Goal: Task Accomplishment & Management: Use online tool/utility

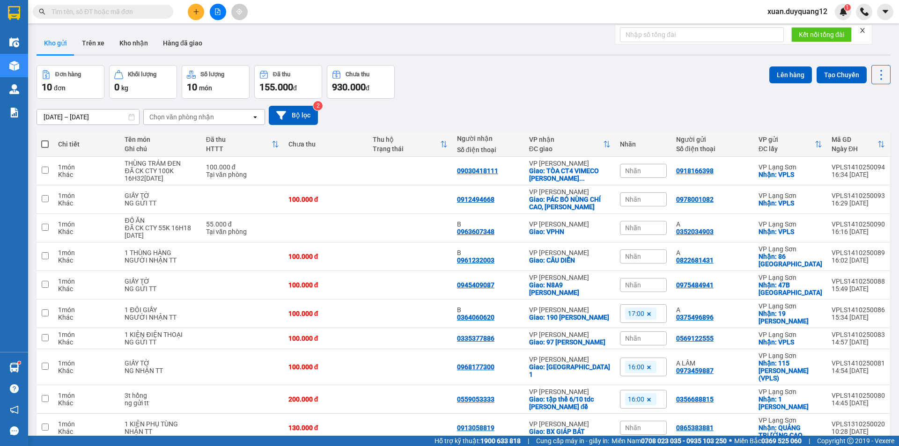
click at [192, 15] on button at bounding box center [196, 12] width 16 height 16
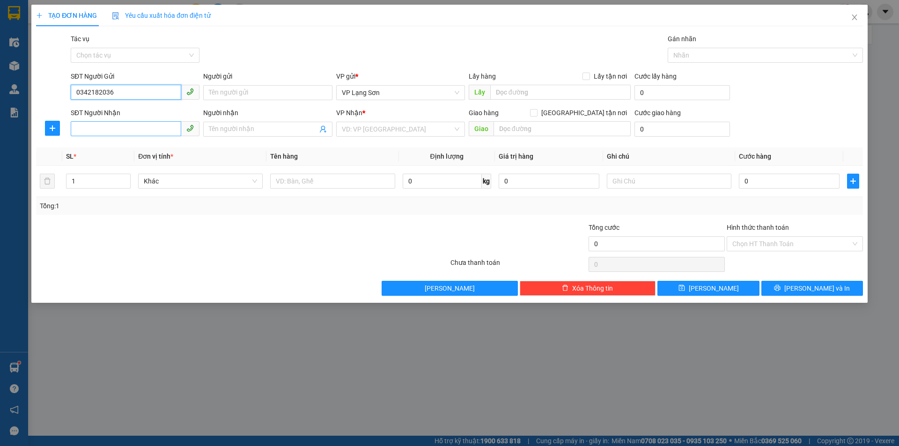
type input "0342182036"
click at [141, 126] on input "SĐT Người Nhận" at bounding box center [126, 128] width 111 height 15
type input "0988620264"
drag, startPoint x: 405, startPoint y: 126, endPoint x: 398, endPoint y: 127, distance: 7.0
click at [404, 127] on input "search" at bounding box center [397, 129] width 111 height 14
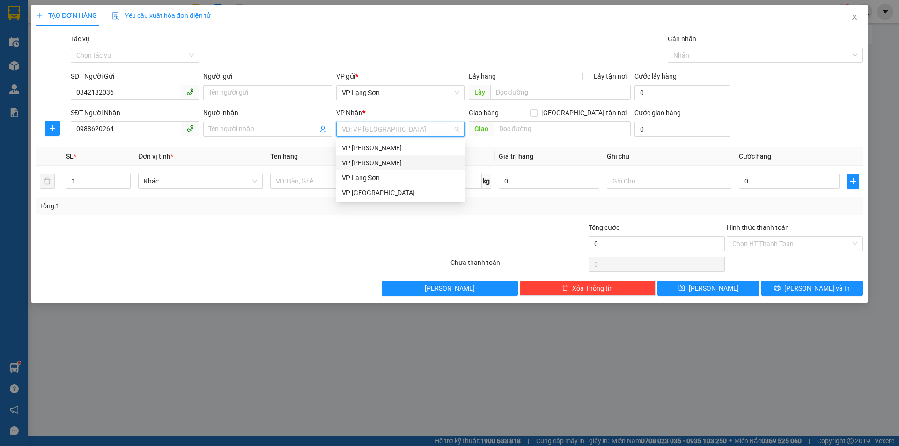
click at [393, 163] on div "VP [PERSON_NAME]" at bounding box center [401, 163] width 118 height 10
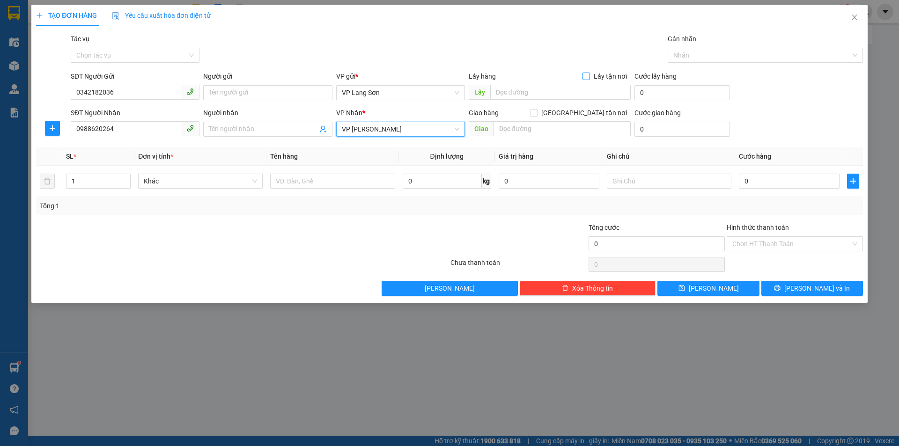
click at [599, 73] on span "Lấy tận nơi" at bounding box center [610, 76] width 41 height 10
click at [589, 73] on input "Lấy tận nơi" at bounding box center [586, 76] width 7 height 7
checkbox input "true"
click at [596, 118] on div "Giao hàng [GEOGRAPHIC_DATA] tận nơi" at bounding box center [550, 115] width 162 height 14
click at [595, 113] on span "[GEOGRAPHIC_DATA] tận nơi" at bounding box center [584, 113] width 93 height 10
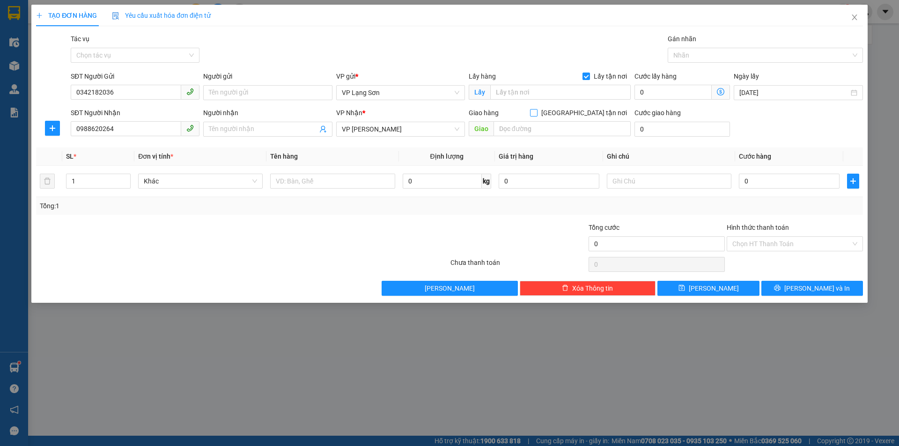
click at [537, 113] on input "[GEOGRAPHIC_DATA] tận nơi" at bounding box center [533, 112] width 7 height 7
checkbox input "true"
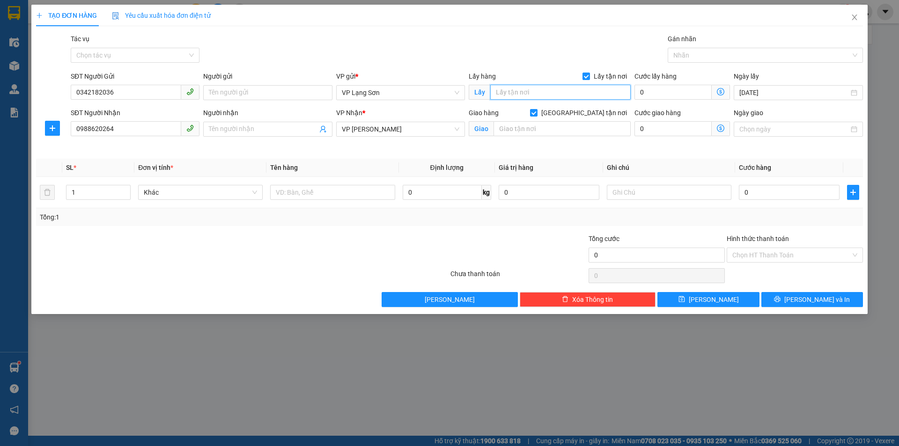
click at [555, 91] on input "text" at bounding box center [560, 92] width 141 height 15
type input "VPLS"
click at [536, 132] on input "text" at bounding box center [562, 128] width 137 height 15
type input "VPHN"
drag, startPoint x: 321, startPoint y: 179, endPoint x: 318, endPoint y: 183, distance: 5.3
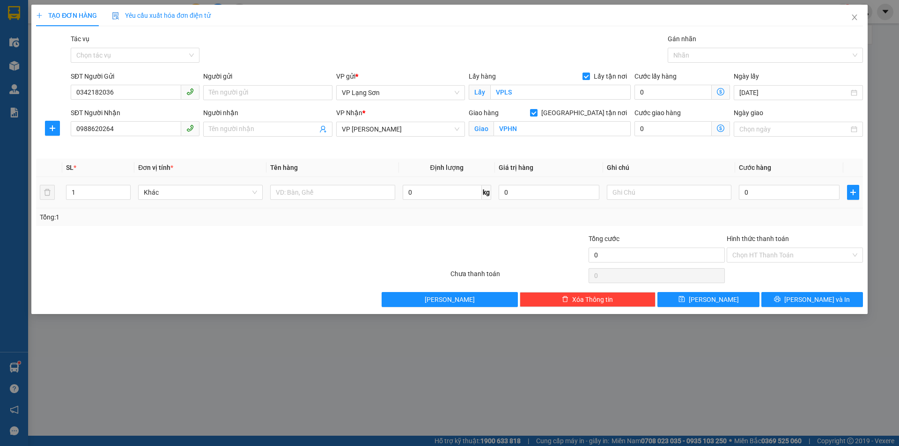
click at [320, 180] on td at bounding box center [332, 192] width 132 height 31
click at [316, 192] on input "text" at bounding box center [332, 192] width 125 height 15
type input "TÚI MỸ PHẨM"
click at [801, 196] on input "0" at bounding box center [789, 192] width 101 height 15
type input "5"
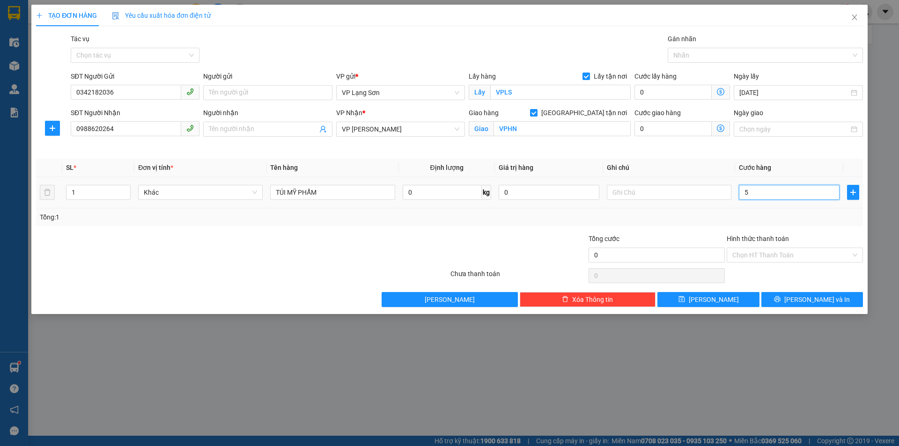
type input "5"
type input "55"
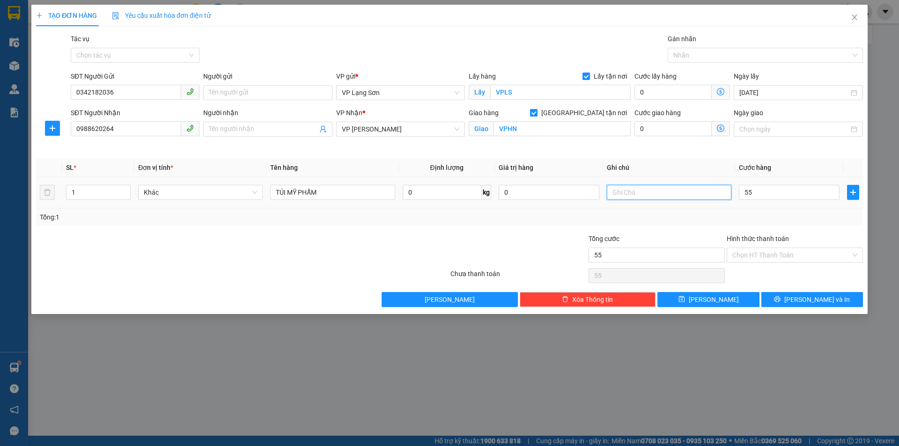
type input "55.000"
click at [674, 189] on input "text" at bounding box center [669, 192] width 125 height 15
type input "NG NHẬN TT"
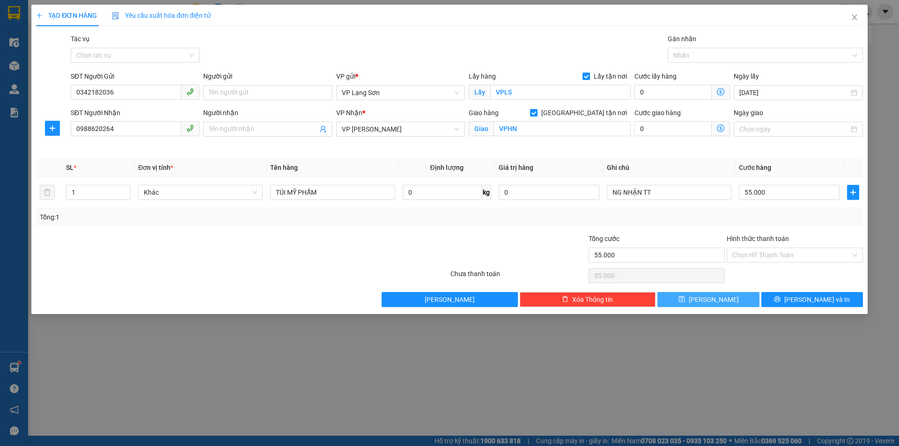
click at [710, 298] on span "[PERSON_NAME]" at bounding box center [714, 300] width 50 height 10
checkbox input "false"
type input "0"
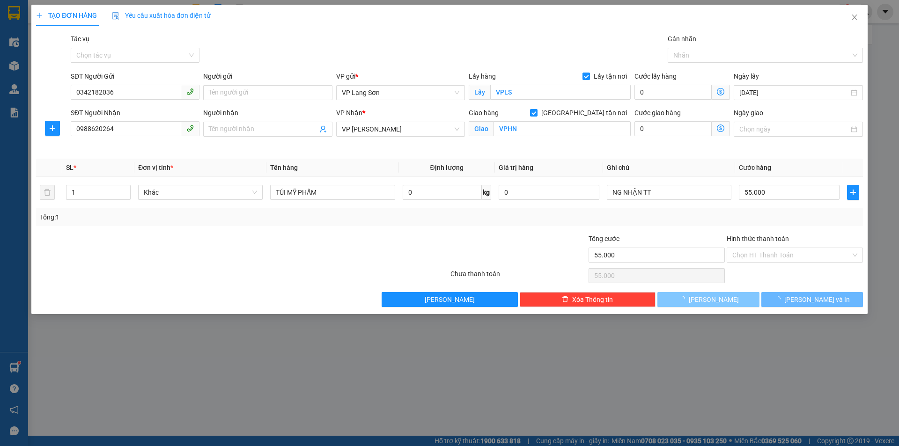
type input "0"
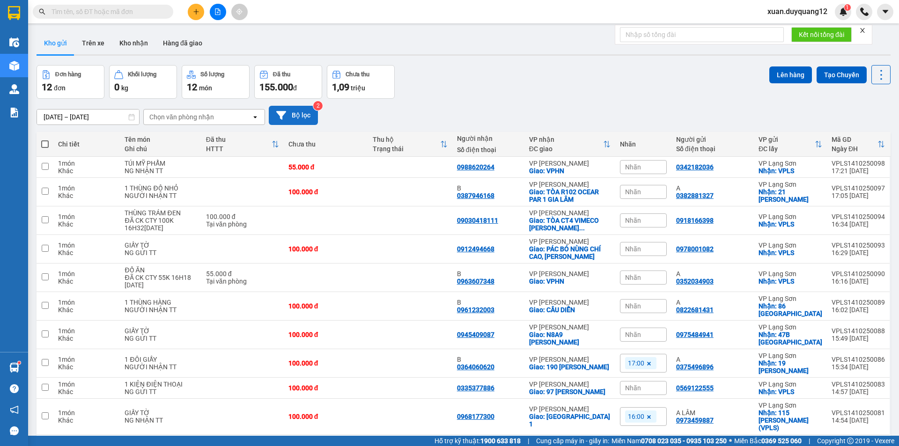
click at [289, 120] on button "Bộ lọc" at bounding box center [293, 115] width 49 height 19
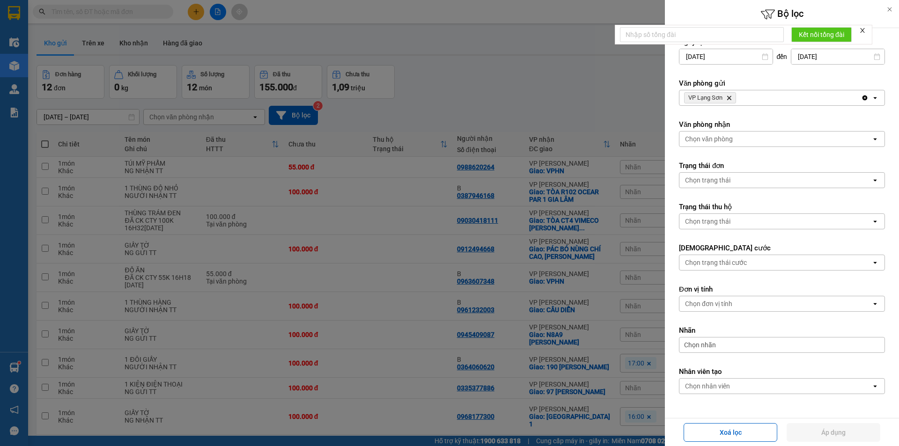
click at [540, 109] on div at bounding box center [449, 223] width 899 height 446
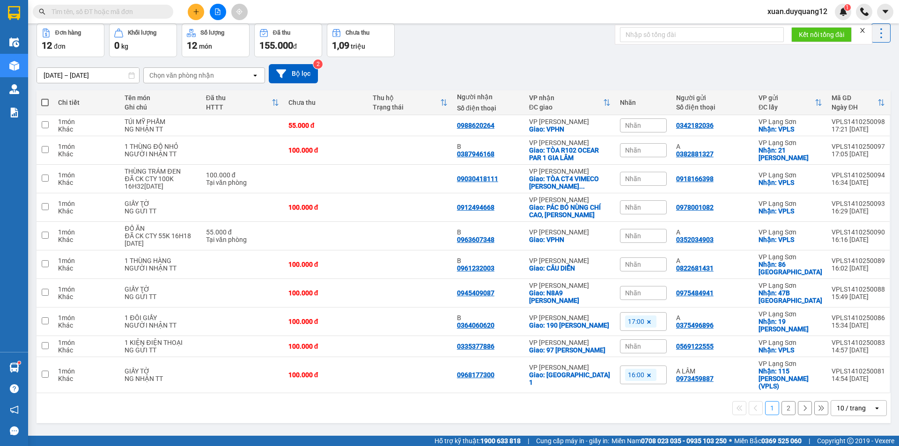
scroll to position [43, 0]
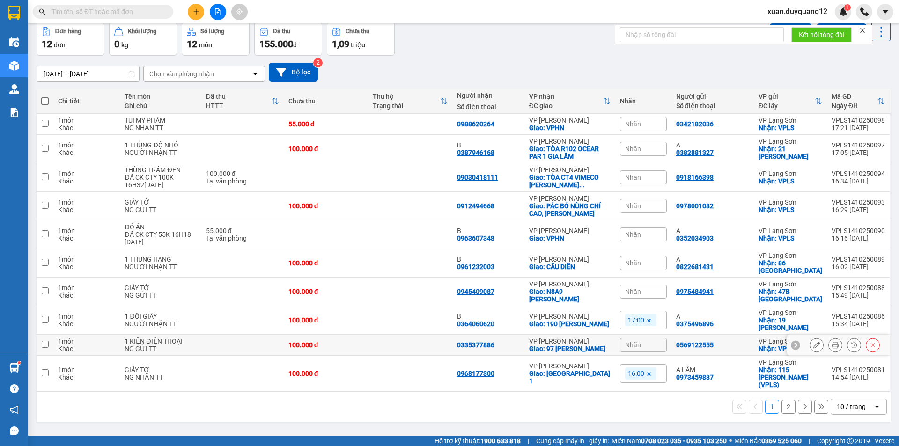
click at [724, 348] on div "0569122555" at bounding box center [712, 344] width 73 height 7
checkbox input "true"
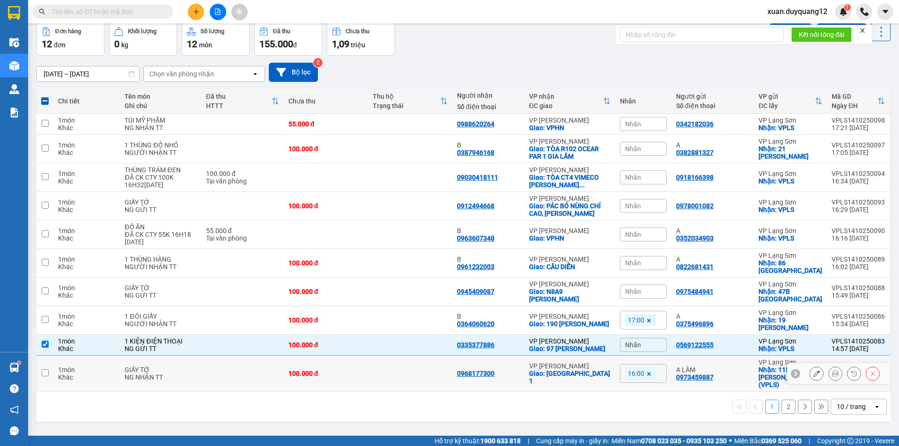
click at [730, 373] on div "A LÂM 0973459887" at bounding box center [712, 373] width 73 height 15
checkbox input "true"
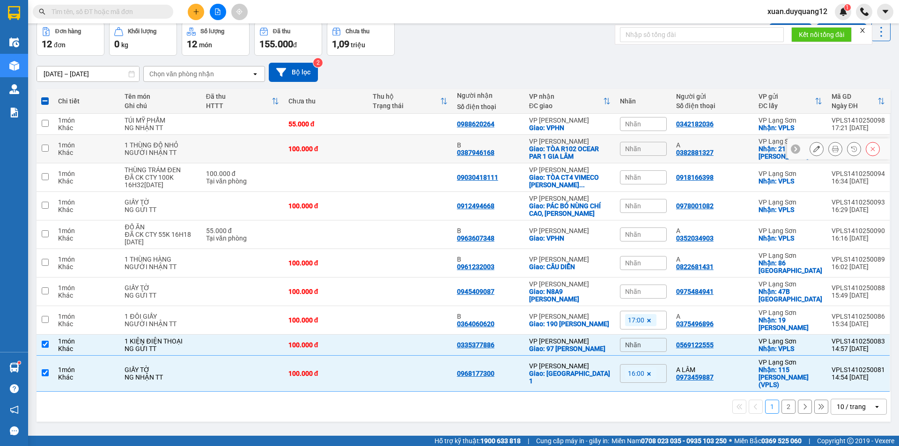
scroll to position [0, 0]
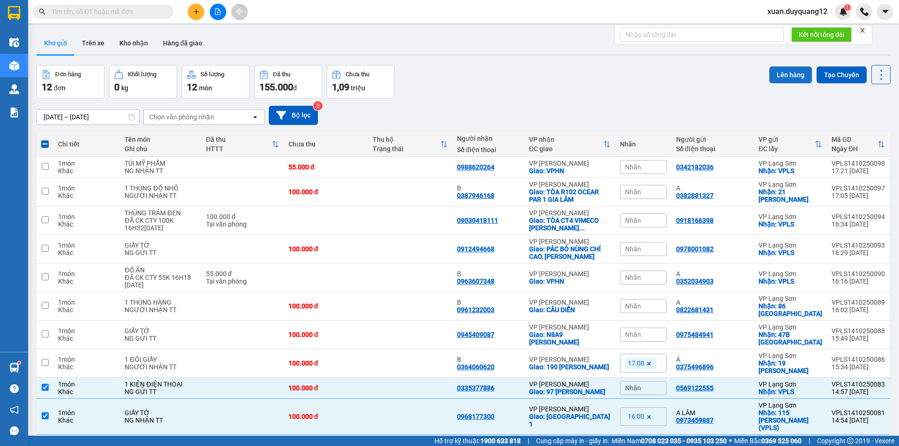
click at [781, 75] on button "Lên hàng" at bounding box center [790, 75] width 43 height 17
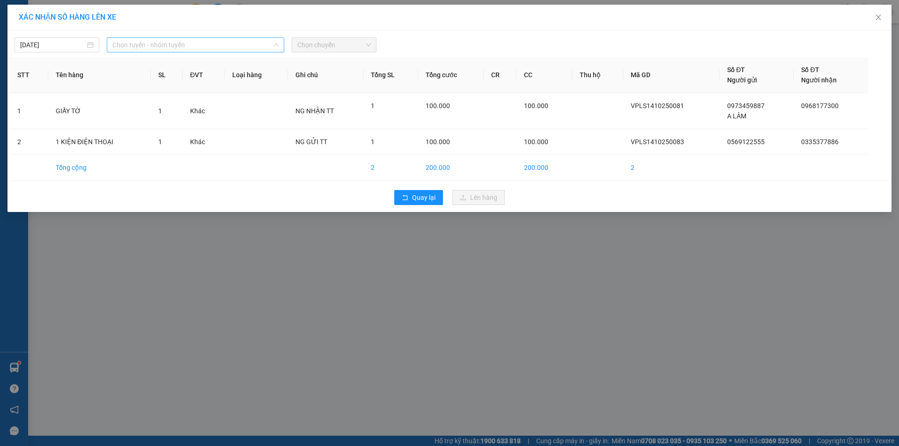
click at [166, 47] on span "Chọn tuyến - nhóm tuyến" at bounding box center [195, 45] width 166 height 14
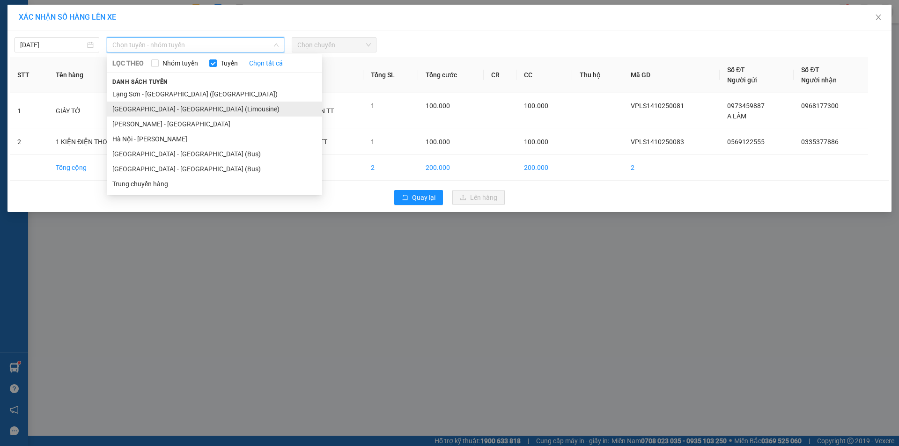
click at [181, 109] on li "[GEOGRAPHIC_DATA] - [GEOGRAPHIC_DATA] (Limousine)" at bounding box center [214, 109] width 215 height 15
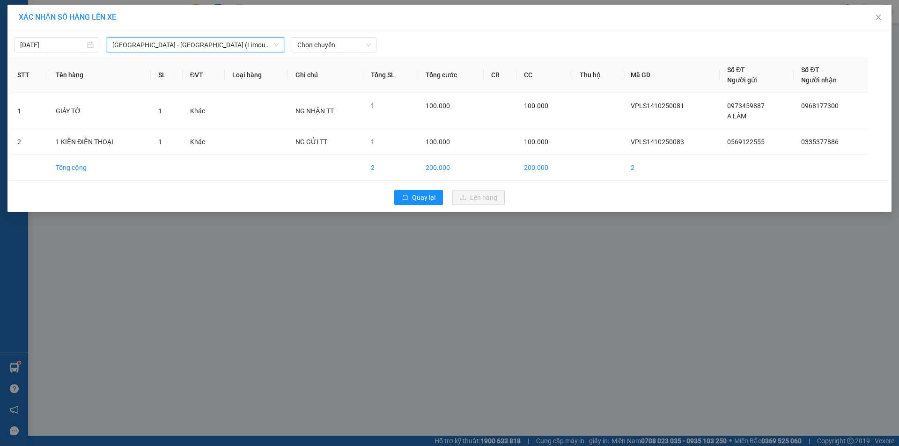
click at [182, 51] on span "[GEOGRAPHIC_DATA] - [GEOGRAPHIC_DATA] (Limousine)" at bounding box center [195, 45] width 166 height 14
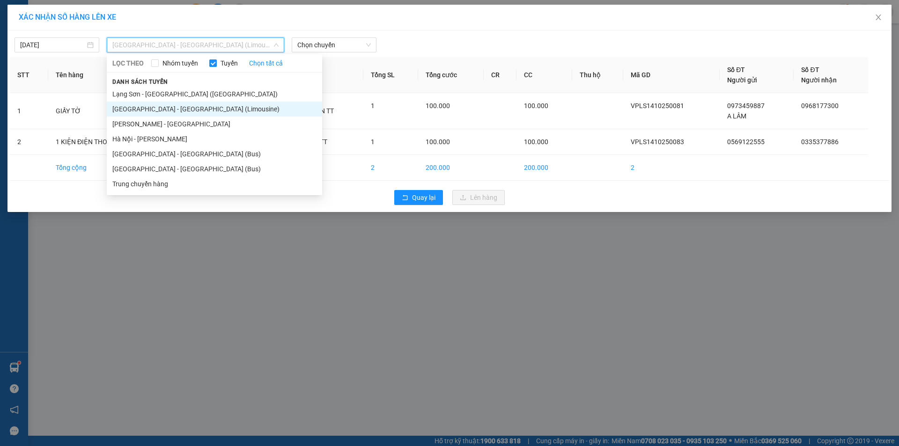
click at [182, 76] on div "Danh sách tuyến [GEOGRAPHIC_DATA] - [GEOGRAPHIC_DATA] ([GEOGRAPHIC_DATA]) [GEOG…" at bounding box center [214, 133] width 215 height 115
click at [179, 89] on li "Lạng Sơn - [GEOGRAPHIC_DATA] ([GEOGRAPHIC_DATA])" at bounding box center [214, 94] width 215 height 15
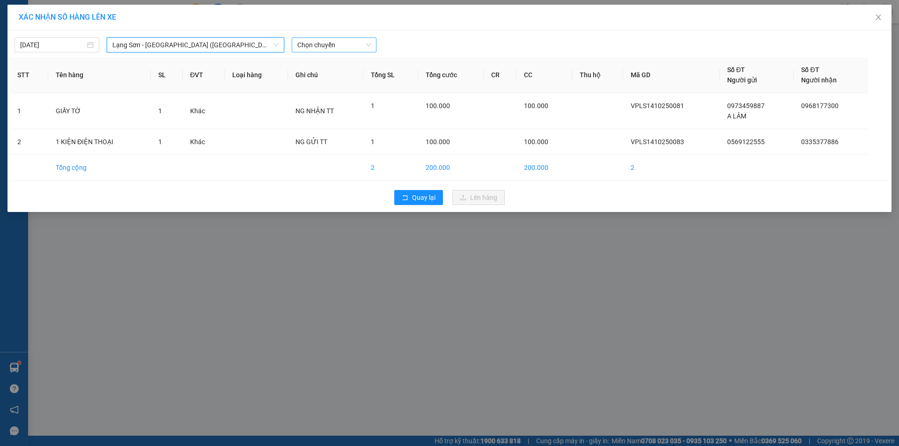
click at [348, 45] on span "Chọn chuyến" at bounding box center [334, 45] width 74 height 14
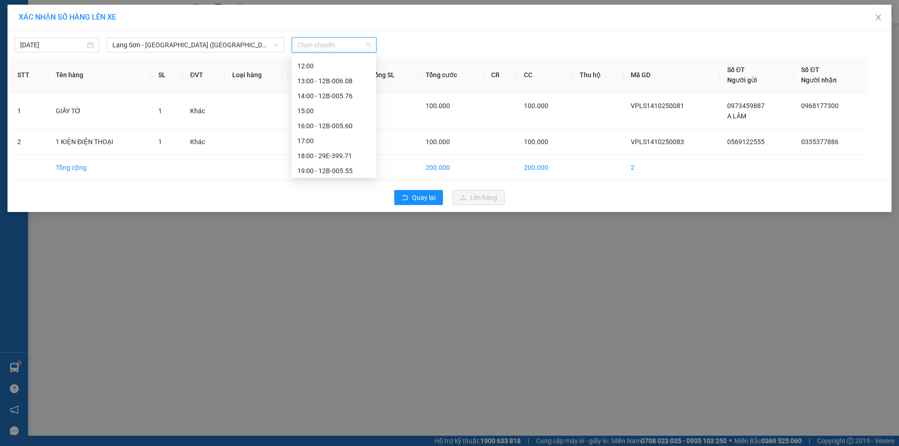
scroll to position [135, 0]
click at [336, 125] on div "16:00 - 12B-005.60" at bounding box center [333, 123] width 73 height 10
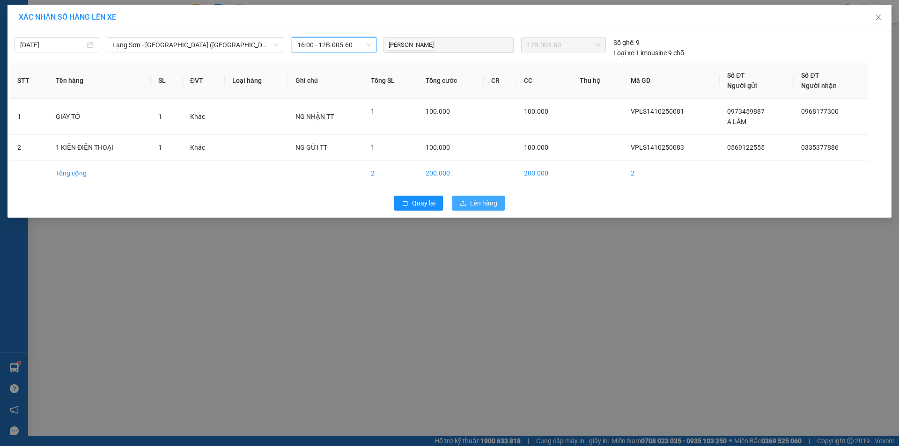
click at [472, 202] on span "Lên hàng" at bounding box center [483, 203] width 27 height 10
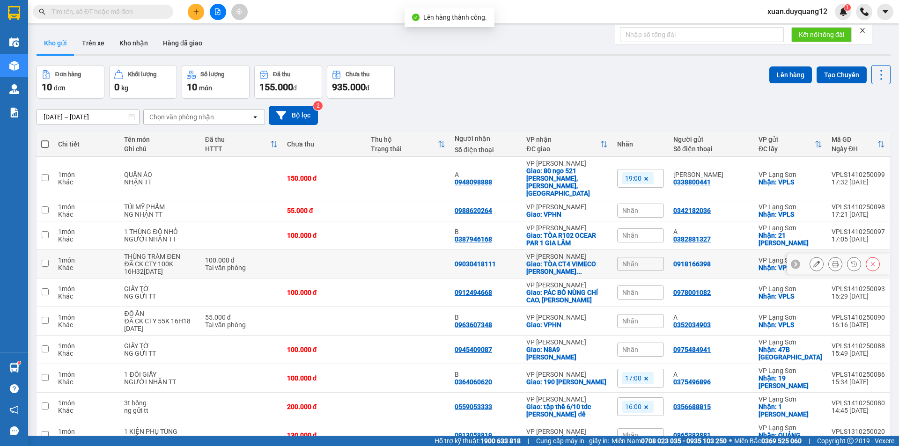
scroll to position [43, 0]
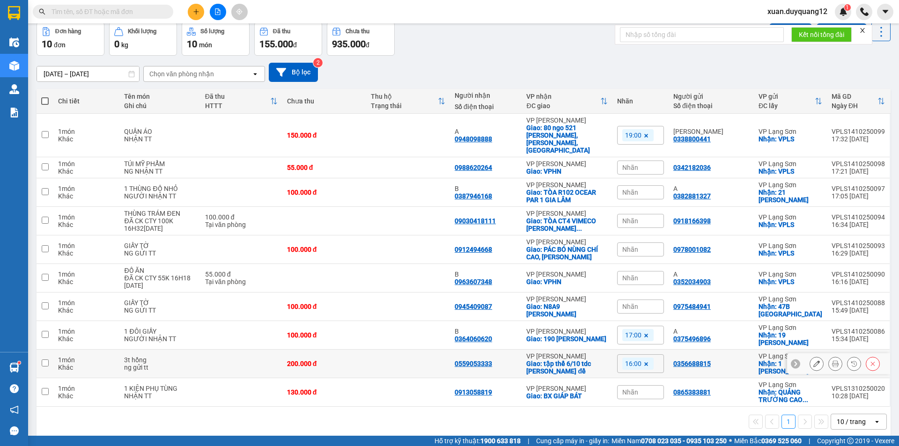
click at [733, 360] on div "0356688815" at bounding box center [711, 363] width 76 height 7
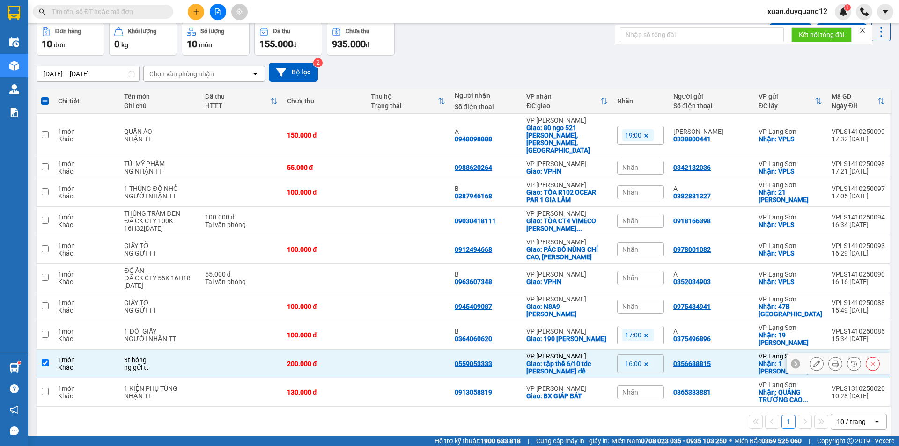
click at [739, 358] on td "0356688815" at bounding box center [711, 364] width 85 height 29
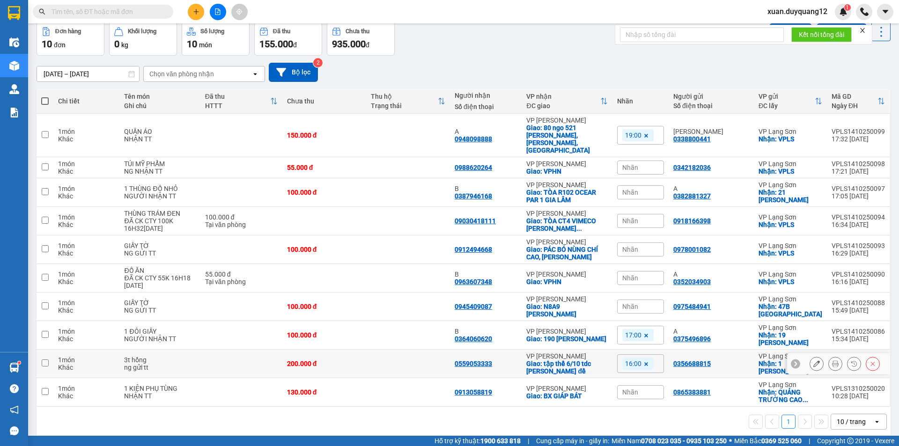
click at [737, 355] on td "0356688815" at bounding box center [711, 364] width 85 height 29
checkbox input "true"
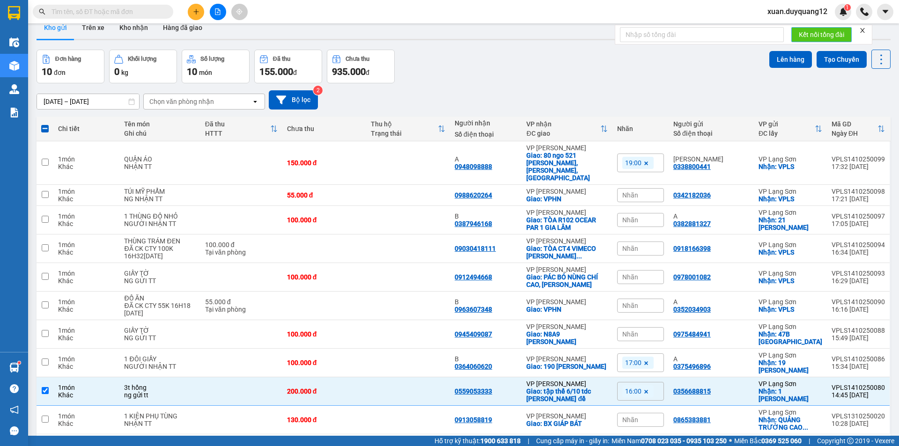
scroll to position [0, 0]
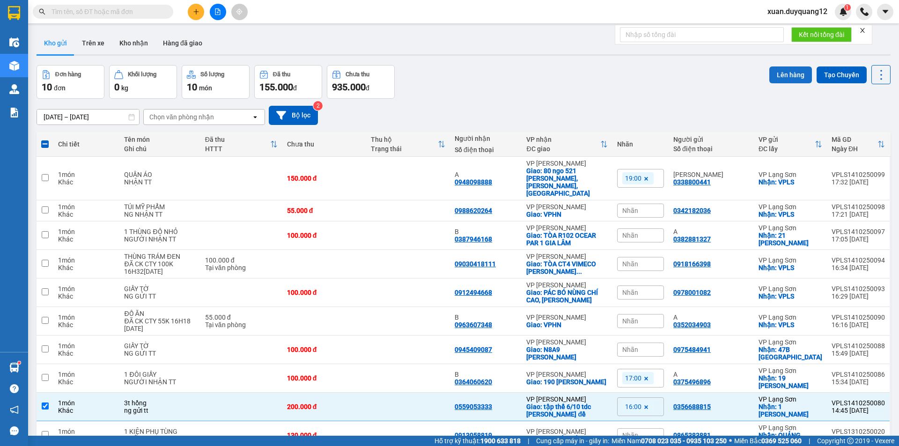
click at [786, 75] on button "Lên hàng" at bounding box center [790, 75] width 43 height 17
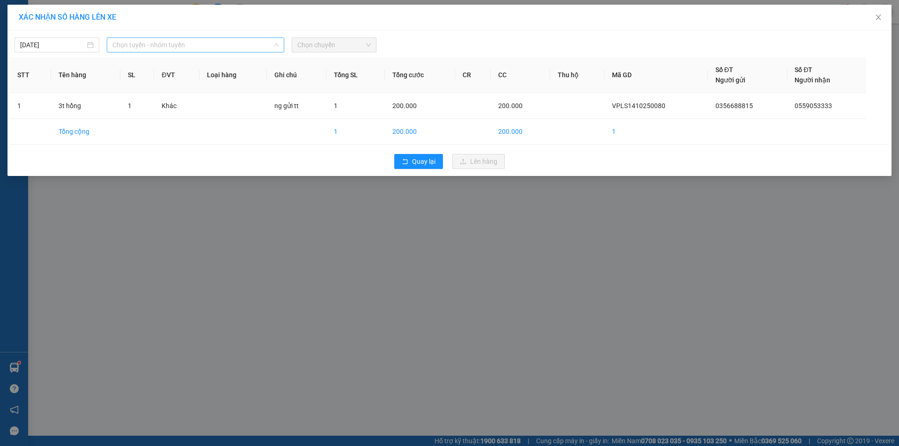
click at [133, 47] on span "Chọn tuyến - nhóm tuyến" at bounding box center [195, 45] width 166 height 14
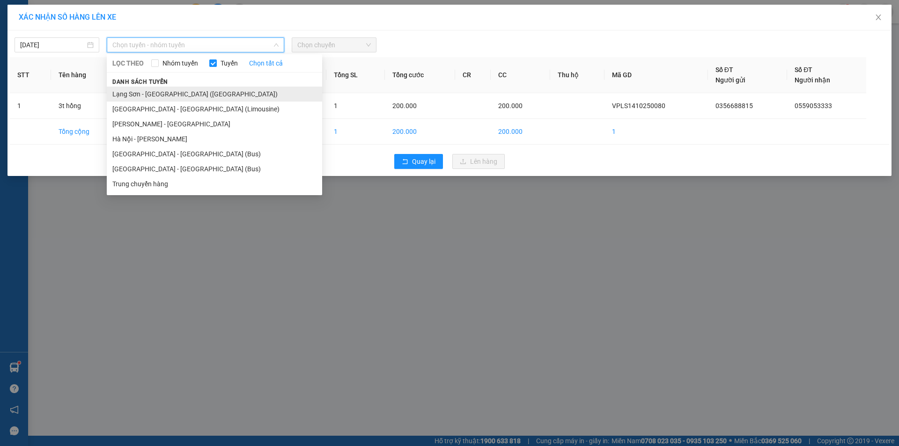
click at [161, 91] on li "Lạng Sơn - [GEOGRAPHIC_DATA] ([GEOGRAPHIC_DATA])" at bounding box center [214, 94] width 215 height 15
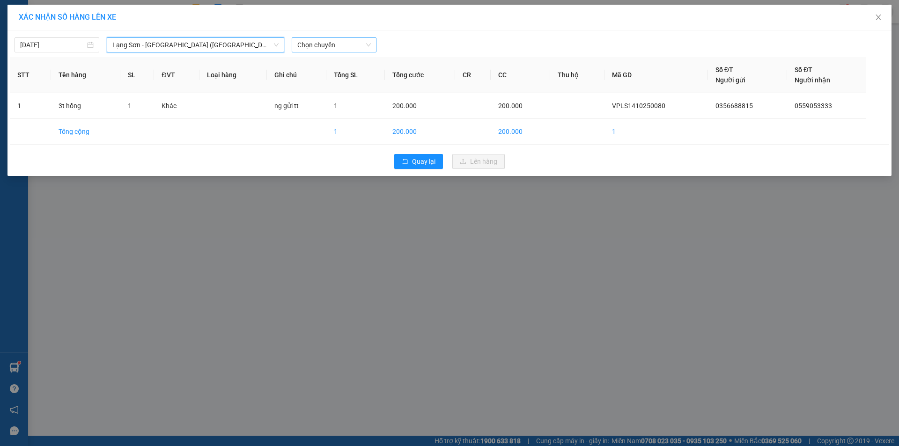
click at [362, 46] on span "Chọn chuyến" at bounding box center [334, 45] width 74 height 14
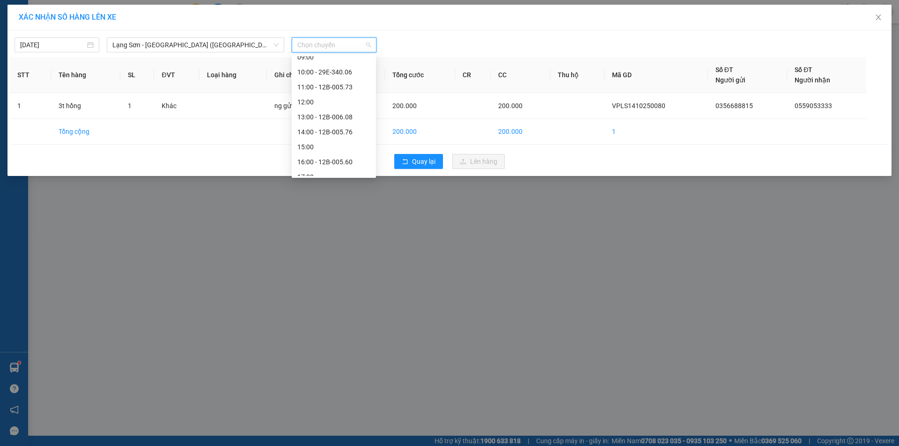
scroll to position [135, 0]
click at [347, 117] on div "16:00 - 12B-005.60" at bounding box center [334, 123] width 84 height 15
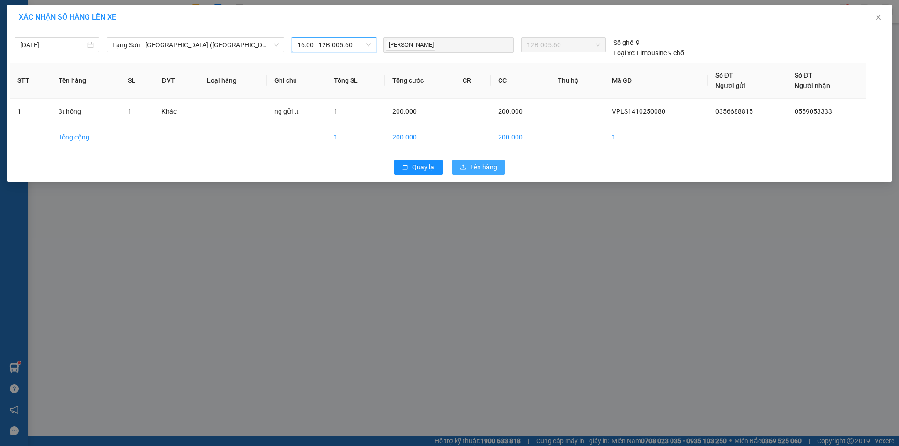
click at [491, 173] on button "Lên hàng" at bounding box center [478, 167] width 52 height 15
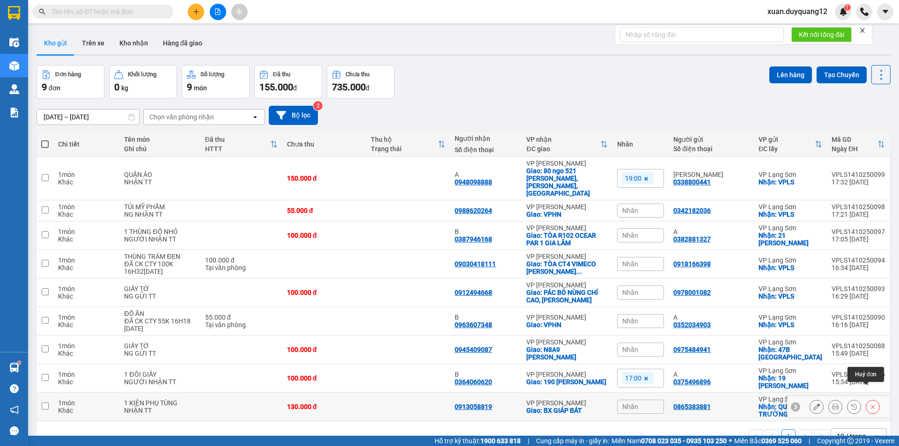
click at [871, 405] on icon at bounding box center [873, 407] width 4 height 4
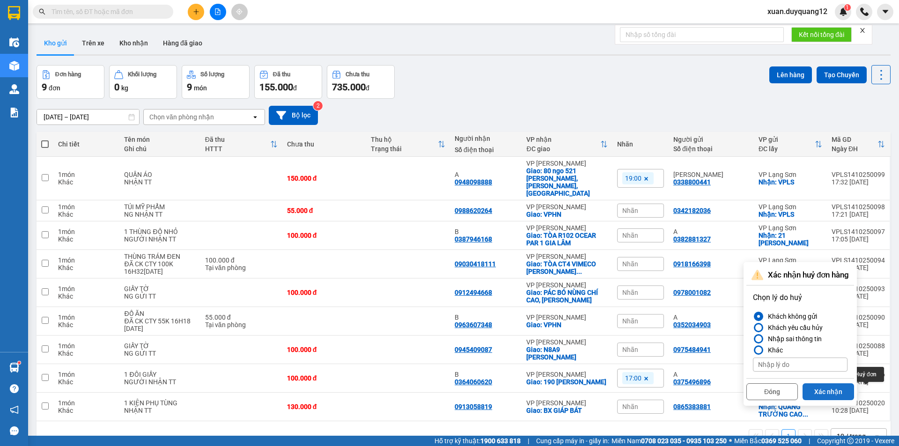
click at [845, 389] on button "Xác nhận" at bounding box center [829, 392] width 52 height 17
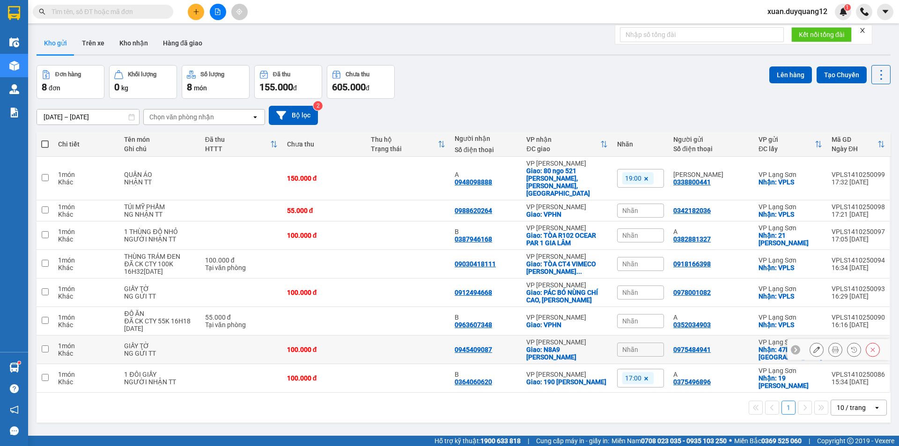
click at [735, 339] on td "0975484941" at bounding box center [711, 350] width 85 height 29
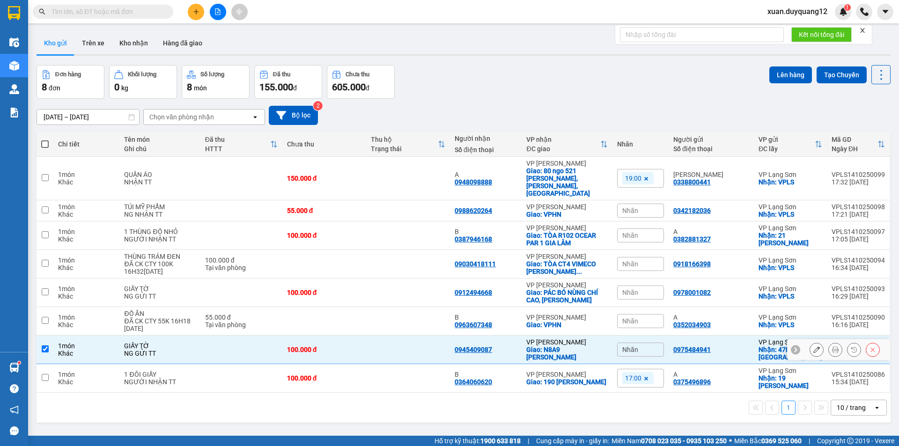
checkbox input "true"
click at [736, 371] on div "A 0375496896" at bounding box center [711, 378] width 76 height 15
checkbox input "true"
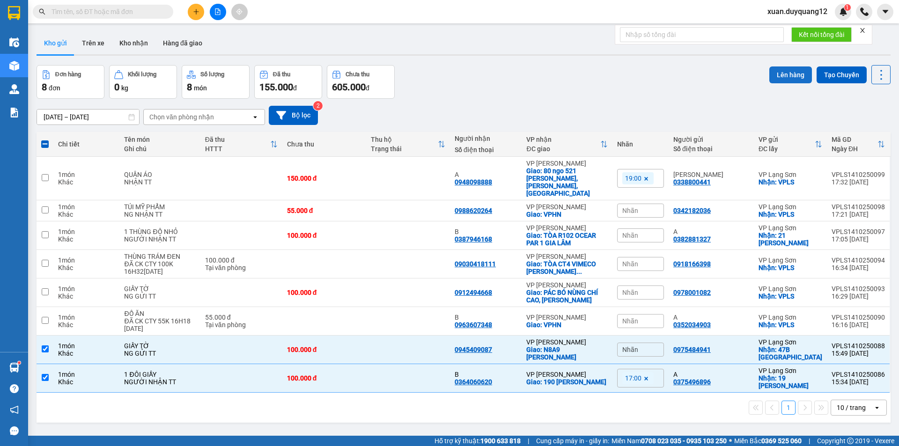
click at [774, 78] on button "Lên hàng" at bounding box center [790, 75] width 43 height 17
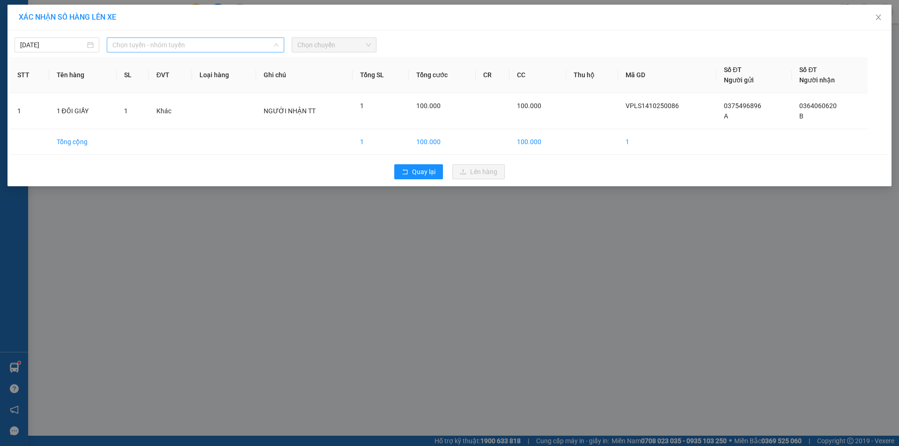
click at [150, 47] on span "Chọn tuyến - nhóm tuyến" at bounding box center [195, 45] width 166 height 14
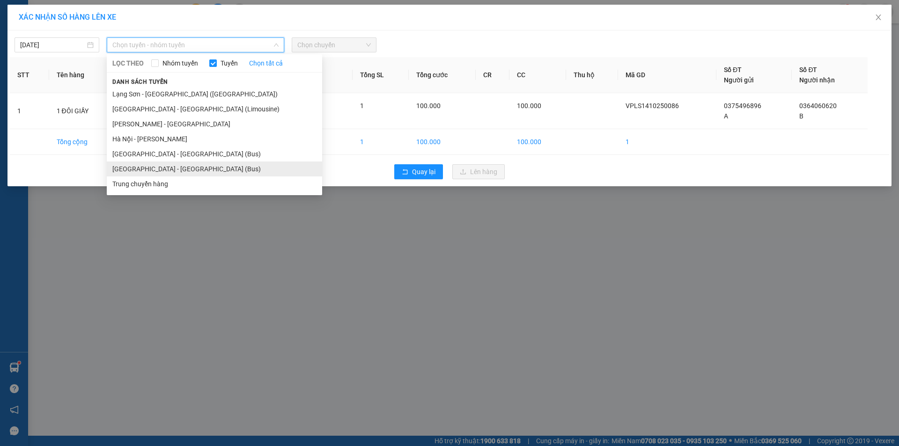
click at [192, 171] on li "[GEOGRAPHIC_DATA] - [GEOGRAPHIC_DATA] (Bus)" at bounding box center [214, 169] width 215 height 15
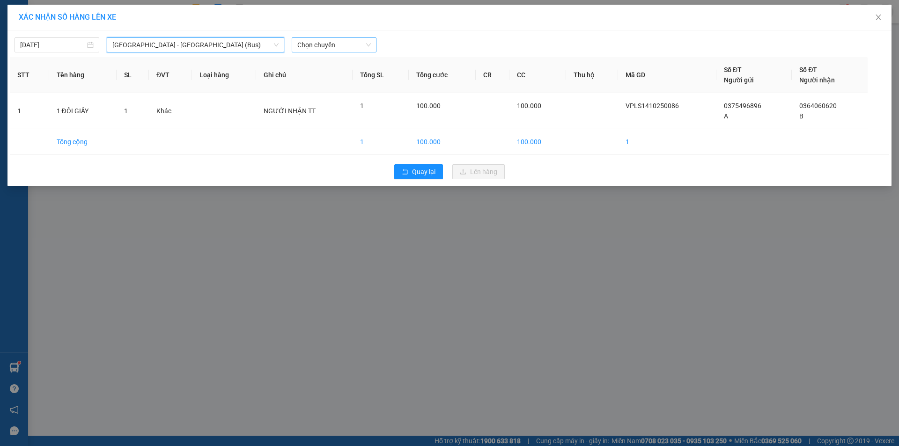
click at [356, 40] on span "Chọn chuyến" at bounding box center [334, 45] width 74 height 14
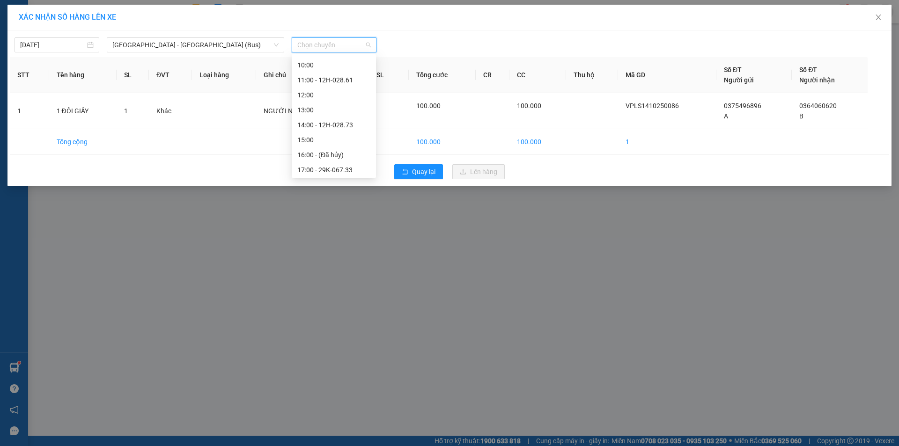
scroll to position [135, 0]
click at [354, 139] on div "17:00 - 29K-067.33" at bounding box center [333, 138] width 73 height 10
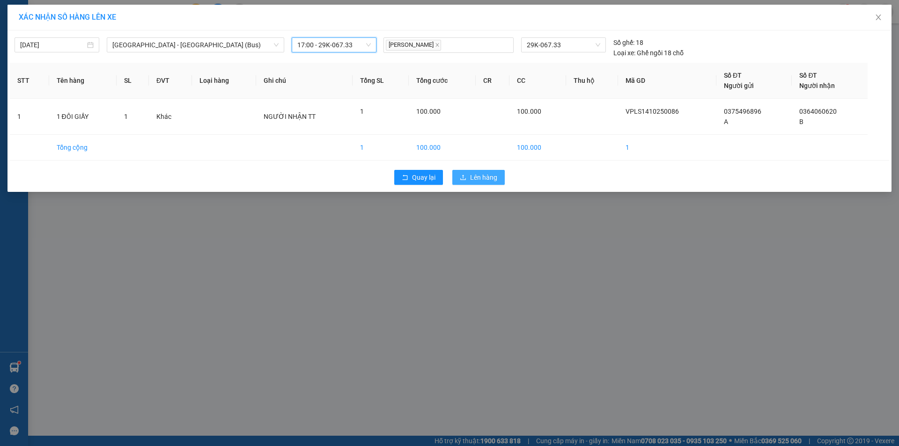
click at [476, 176] on span "Lên hàng" at bounding box center [483, 177] width 27 height 10
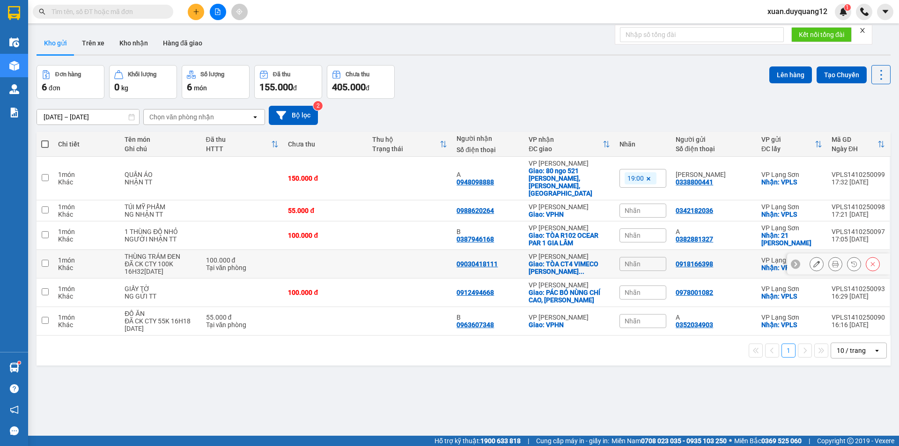
click at [736, 260] on div "0918166398" at bounding box center [714, 263] width 76 height 7
checkbox input "true"
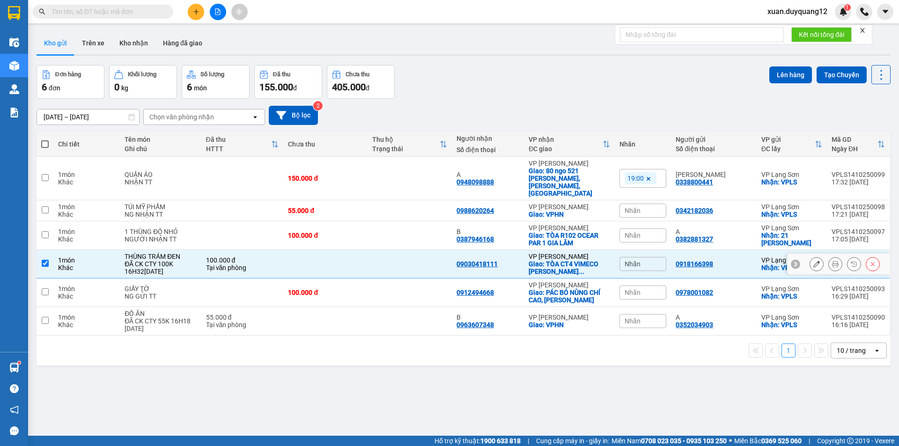
drag, startPoint x: 732, startPoint y: 267, endPoint x: 732, endPoint y: 278, distance: 10.8
click at [732, 279] on td "0978001082" at bounding box center [714, 293] width 86 height 29
checkbox input "true"
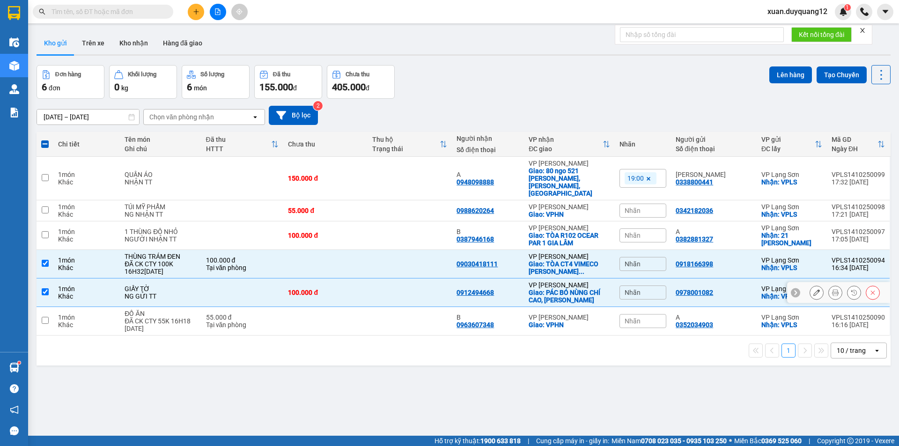
click at [734, 314] on div "A" at bounding box center [714, 317] width 76 height 7
checkbox input "true"
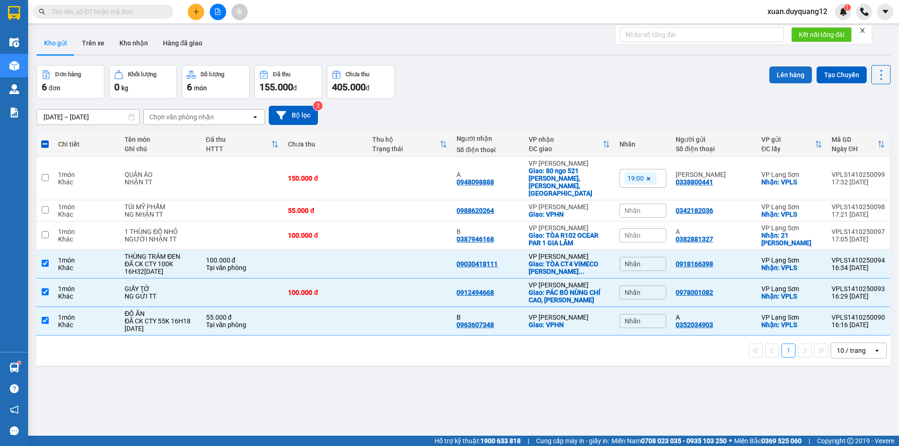
click at [784, 77] on button "Lên hàng" at bounding box center [790, 75] width 43 height 17
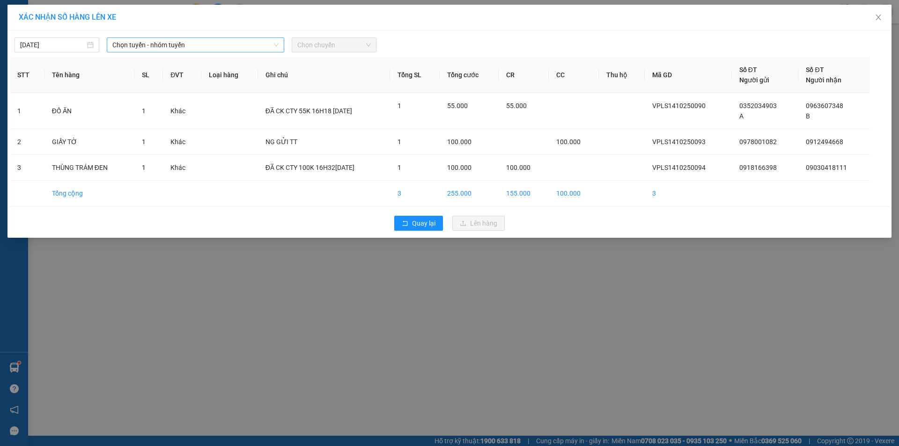
click at [189, 45] on span "Chọn tuyến - nhóm tuyến" at bounding box center [195, 45] width 166 height 14
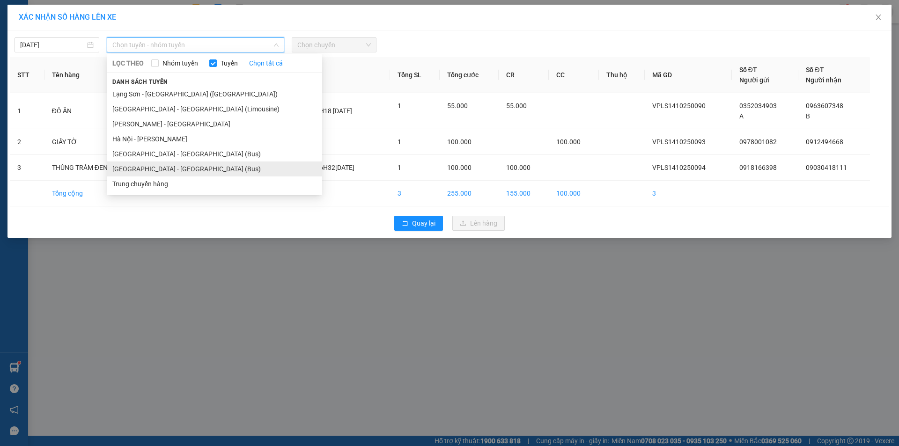
click at [212, 169] on li "[GEOGRAPHIC_DATA] - [GEOGRAPHIC_DATA] (Bus)" at bounding box center [214, 169] width 215 height 15
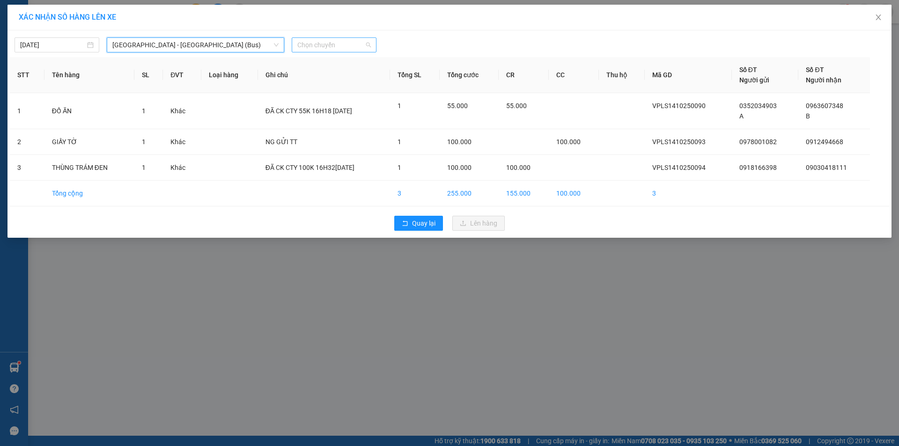
click at [327, 50] on span "Chọn chuyến" at bounding box center [334, 45] width 74 height 14
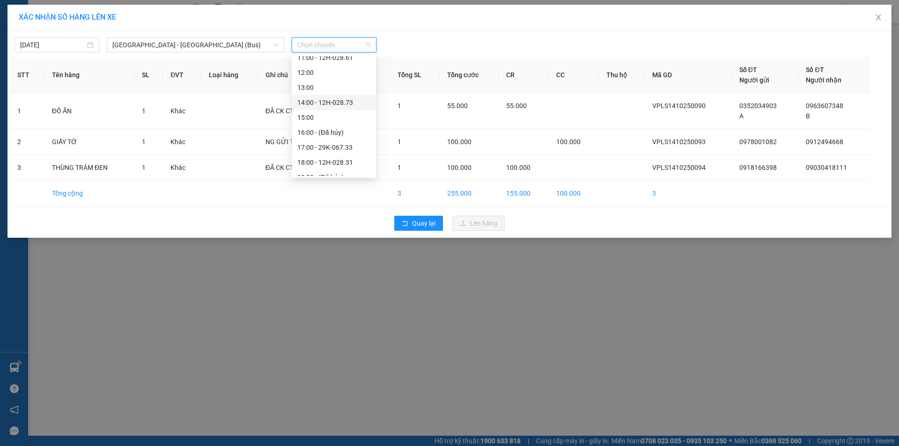
scroll to position [135, 0]
click at [349, 142] on div "17:00 - 29K-067.33" at bounding box center [333, 138] width 73 height 10
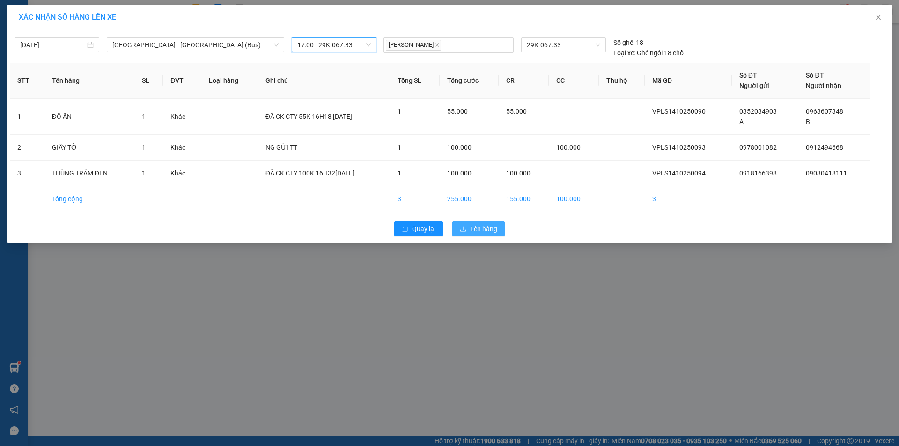
click at [481, 229] on span "Lên hàng" at bounding box center [483, 229] width 27 height 10
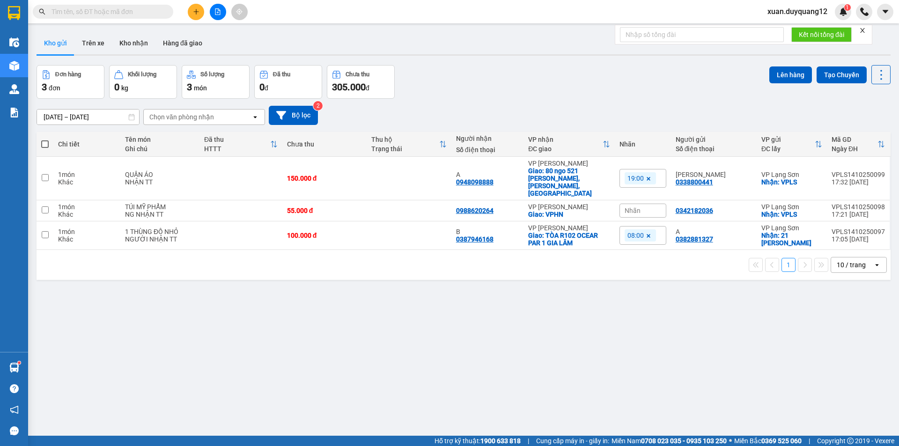
click at [187, 13] on div at bounding box center [218, 12] width 70 height 16
click at [218, 12] on icon "file-add" at bounding box center [218, 11] width 7 height 7
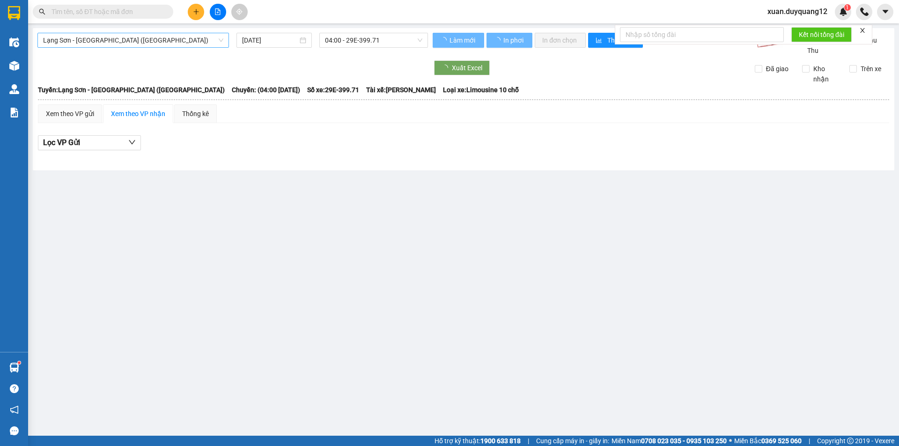
click at [127, 41] on span "Lạng Sơn - [GEOGRAPHIC_DATA] ([GEOGRAPHIC_DATA])" at bounding box center [133, 40] width 180 height 14
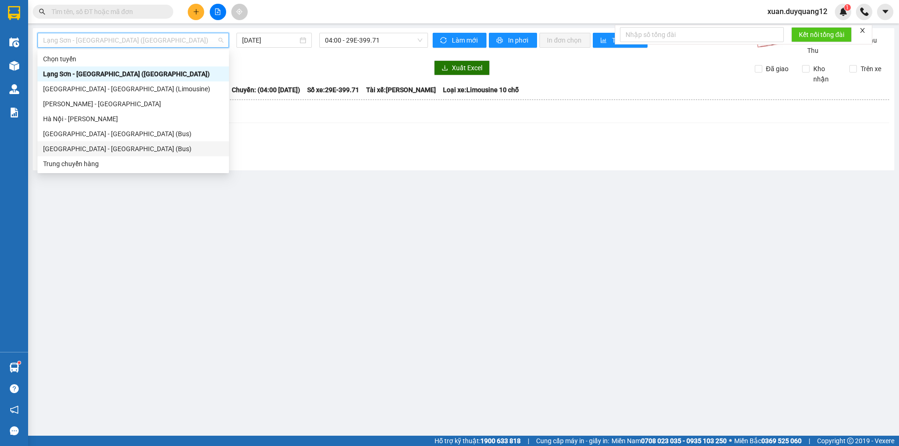
click at [114, 147] on div "[GEOGRAPHIC_DATA] - [GEOGRAPHIC_DATA] (Bus)" at bounding box center [133, 149] width 180 height 10
type input "[DATE]"
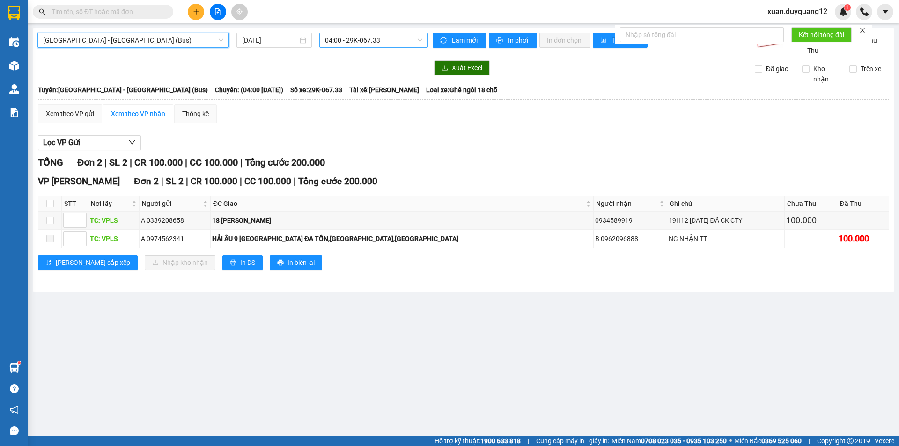
click at [369, 38] on span "04:00 - 29K-067.33" at bounding box center [373, 40] width 97 height 14
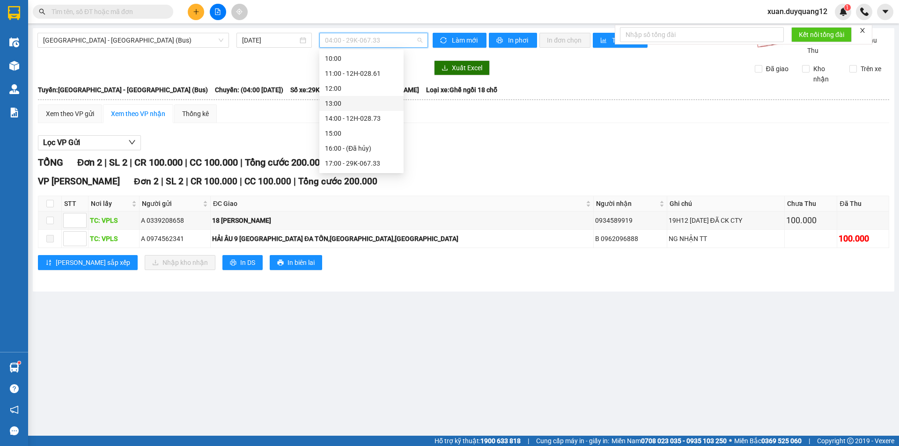
scroll to position [135, 0]
click at [376, 133] on div "17:00 - 29K-067.33" at bounding box center [361, 134] width 73 height 10
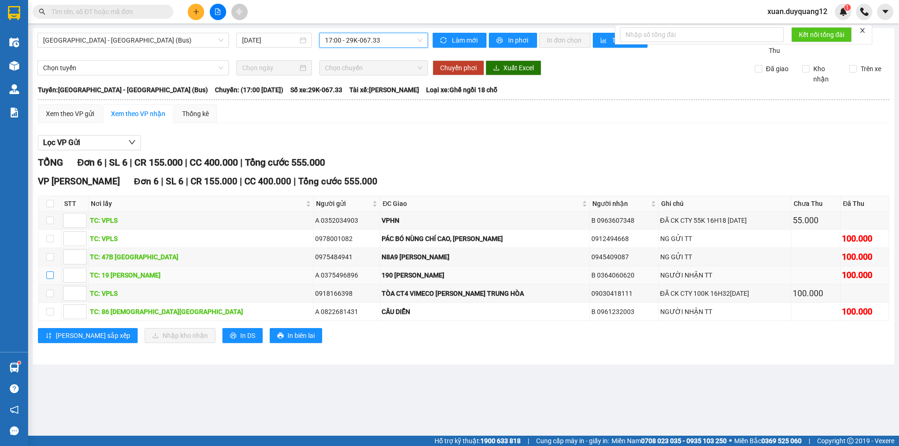
click at [49, 279] on input "checkbox" at bounding box center [49, 275] width 7 height 7
checkbox input "true"
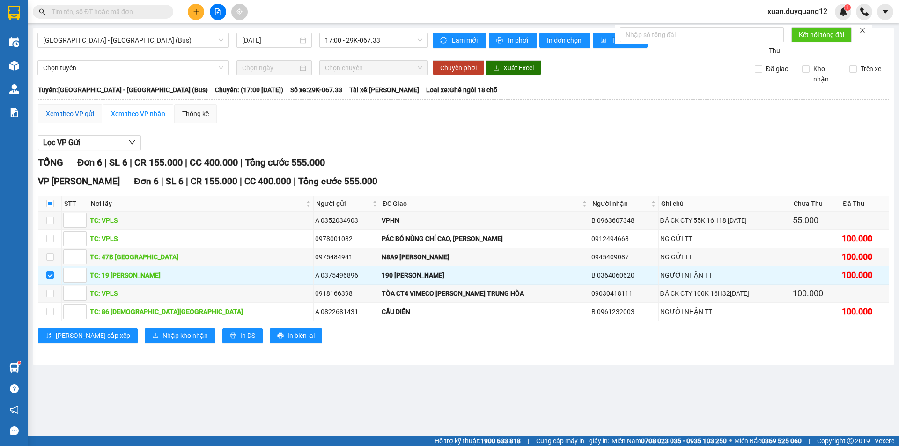
click at [68, 119] on div "Xem theo VP gửi" at bounding box center [70, 114] width 48 height 10
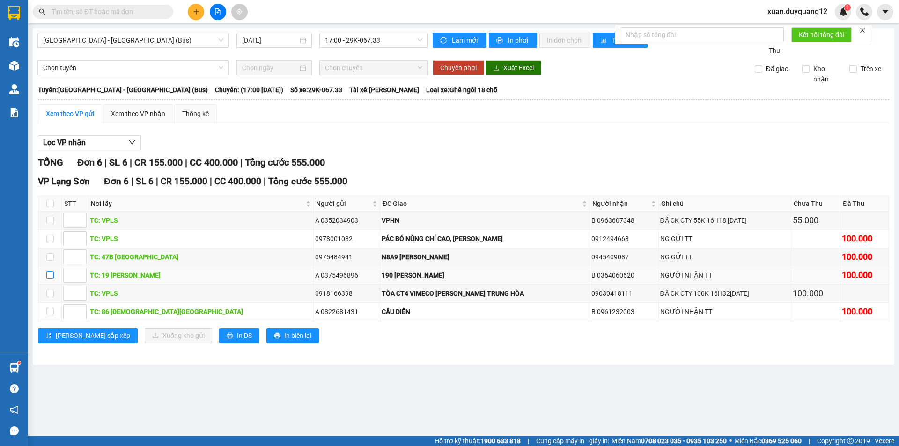
click at [48, 279] on input "checkbox" at bounding box center [49, 275] width 7 height 7
checkbox input "true"
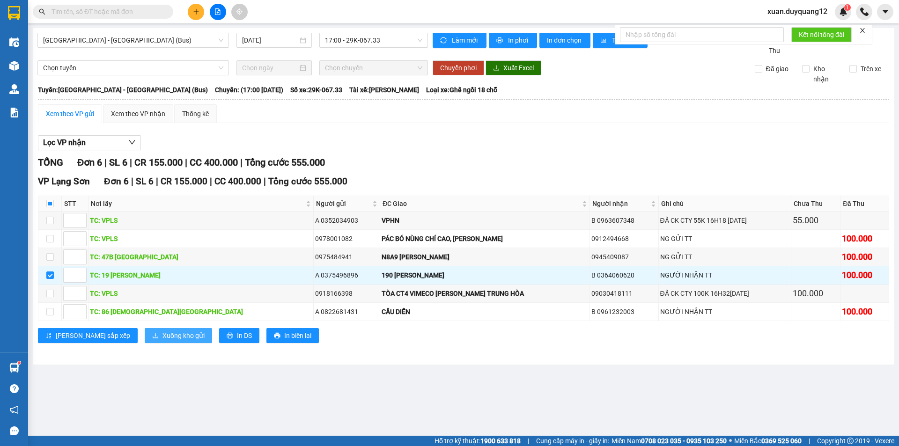
click at [145, 339] on button "Xuống kho gửi" at bounding box center [178, 335] width 67 height 15
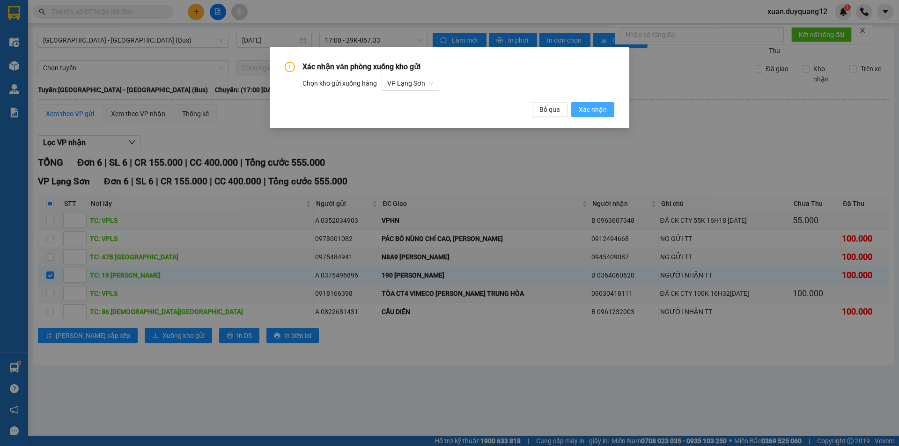
click at [604, 113] on span "Xác nhận" at bounding box center [593, 109] width 28 height 10
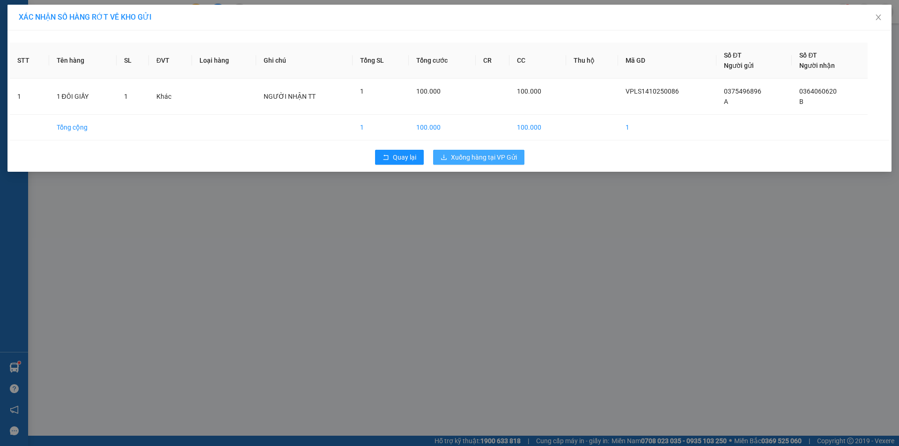
drag, startPoint x: 468, startPoint y: 156, endPoint x: 469, endPoint y: 150, distance: 5.7
click at [469, 156] on span "Xuống hàng tại VP Gửi" at bounding box center [484, 157] width 66 height 10
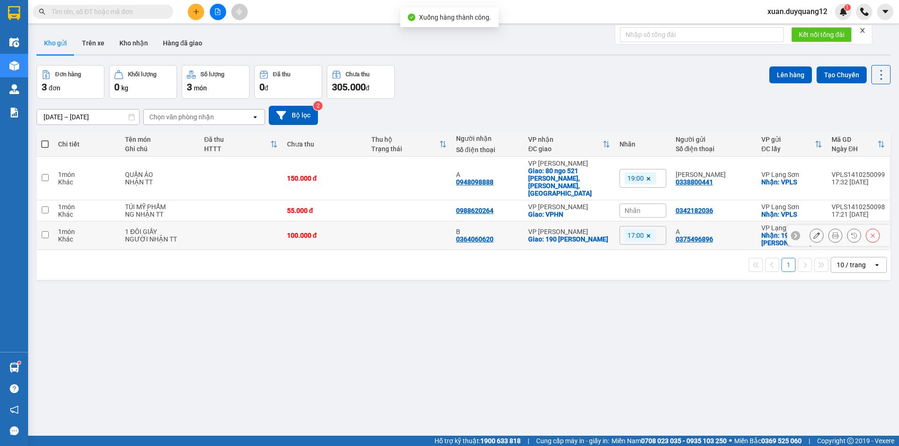
click at [870, 232] on icon at bounding box center [873, 235] width 7 height 7
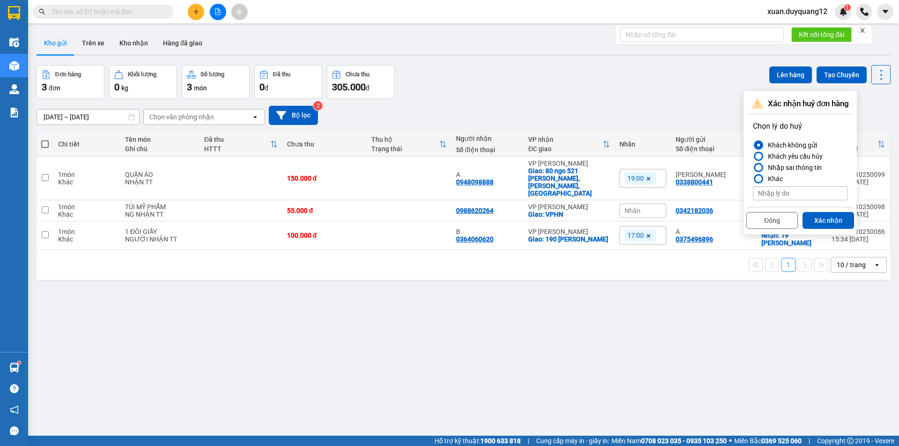
click at [835, 215] on button "Xác nhận" at bounding box center [829, 220] width 52 height 17
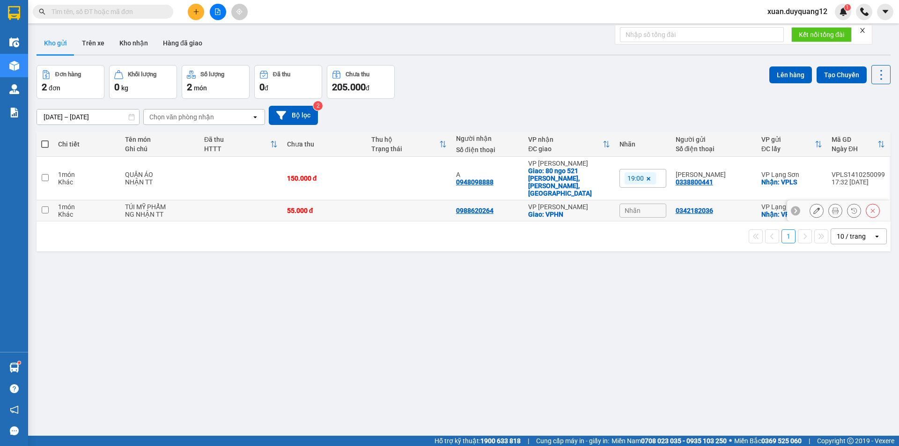
click at [740, 207] on div "0342182036" at bounding box center [714, 210] width 76 height 7
checkbox input "true"
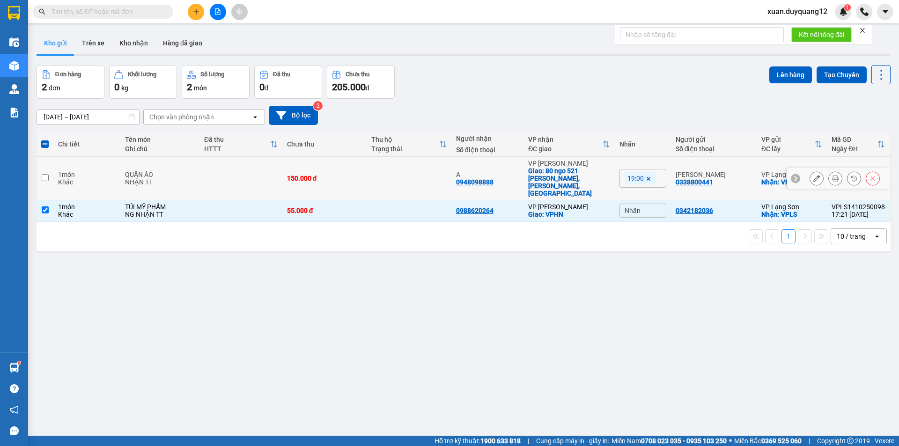
click at [740, 171] on div "[PERSON_NAME]" at bounding box center [714, 174] width 76 height 7
checkbox input "true"
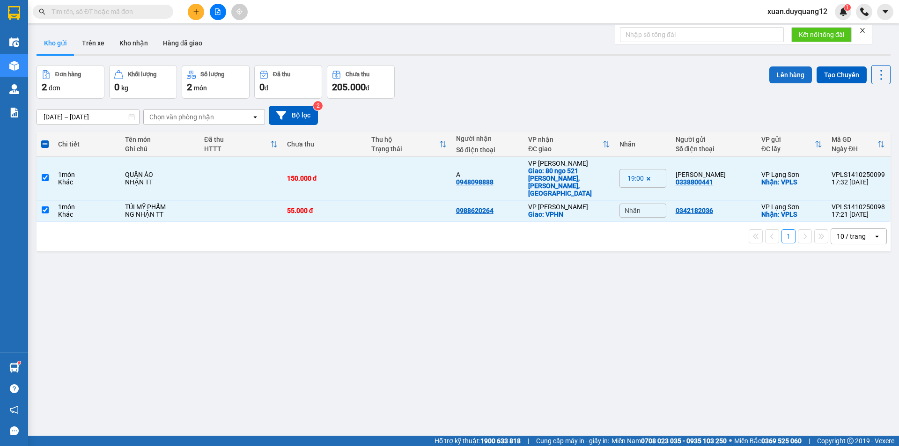
click at [795, 77] on button "Lên hàng" at bounding box center [790, 75] width 43 height 17
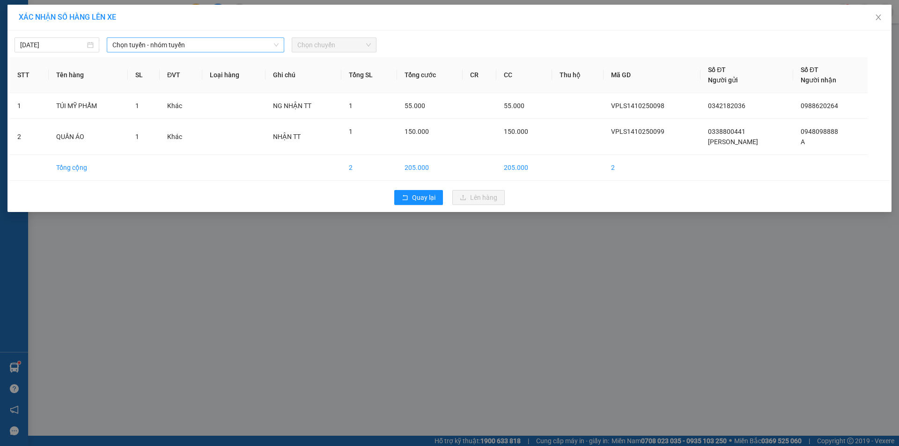
click at [197, 47] on span "Chọn tuyến - nhóm tuyến" at bounding box center [195, 45] width 166 height 14
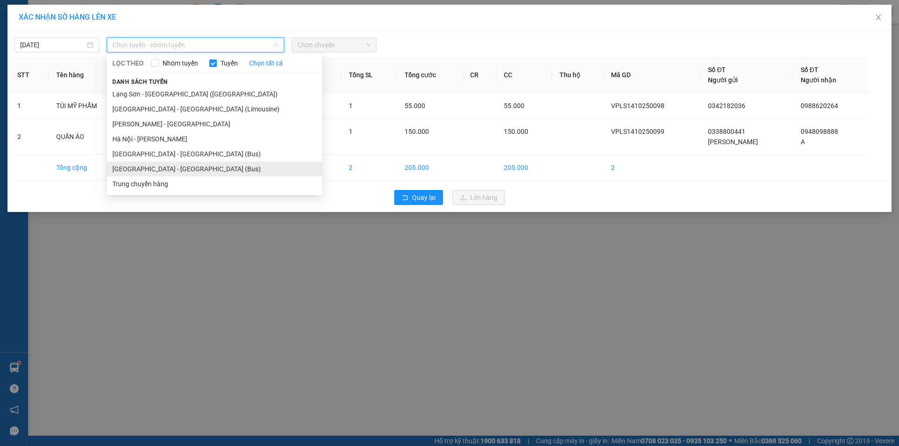
click at [178, 168] on li "[GEOGRAPHIC_DATA] - [GEOGRAPHIC_DATA] (Bus)" at bounding box center [214, 169] width 215 height 15
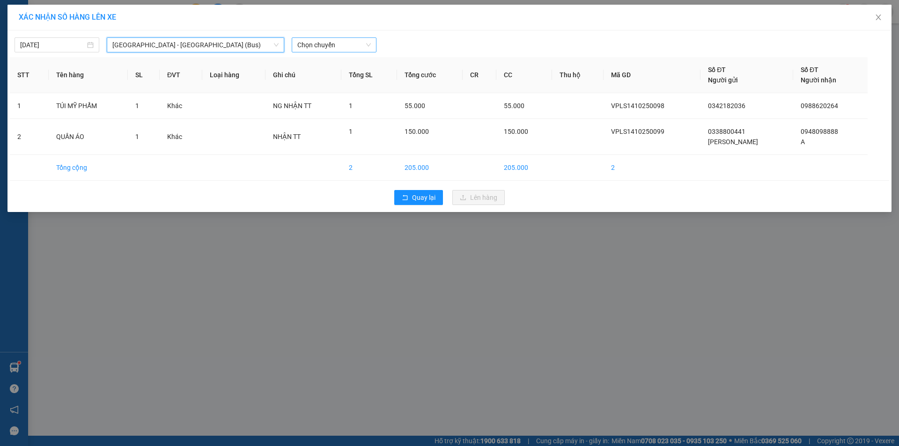
click at [344, 45] on span "Chọn chuyến" at bounding box center [334, 45] width 74 height 14
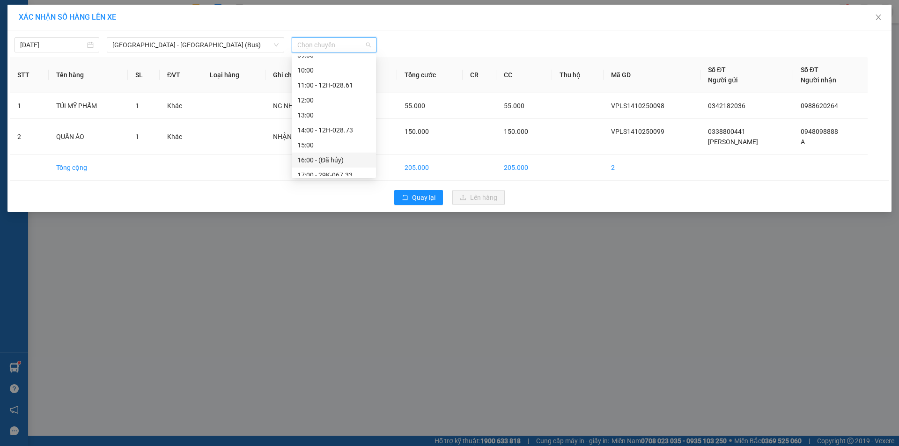
scroll to position [135, 0]
click at [325, 149] on div "18:00 - 12H-028.31" at bounding box center [333, 153] width 73 height 10
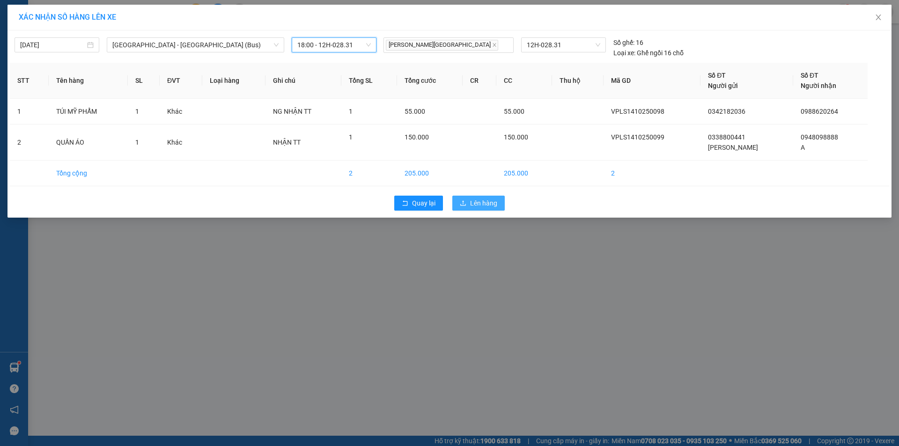
click at [492, 197] on button "Lên hàng" at bounding box center [478, 203] width 52 height 15
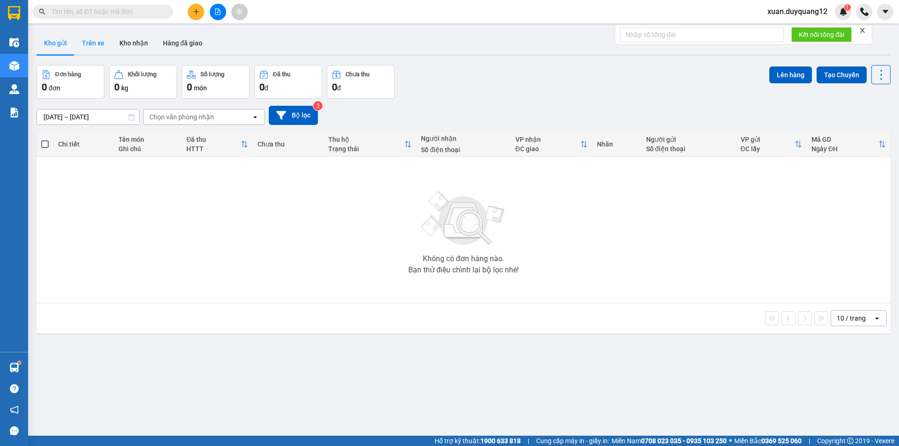
click at [99, 47] on button "Trên xe" at bounding box center [92, 43] width 37 height 22
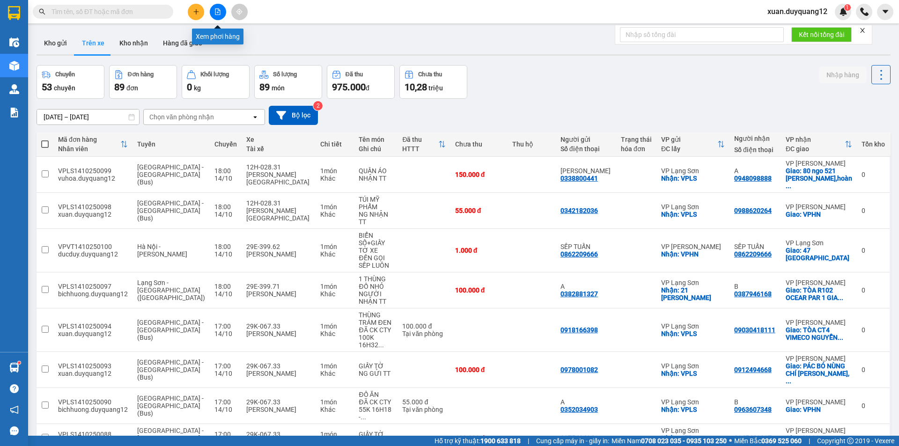
click at [219, 14] on icon "file-add" at bounding box center [218, 11] width 7 height 7
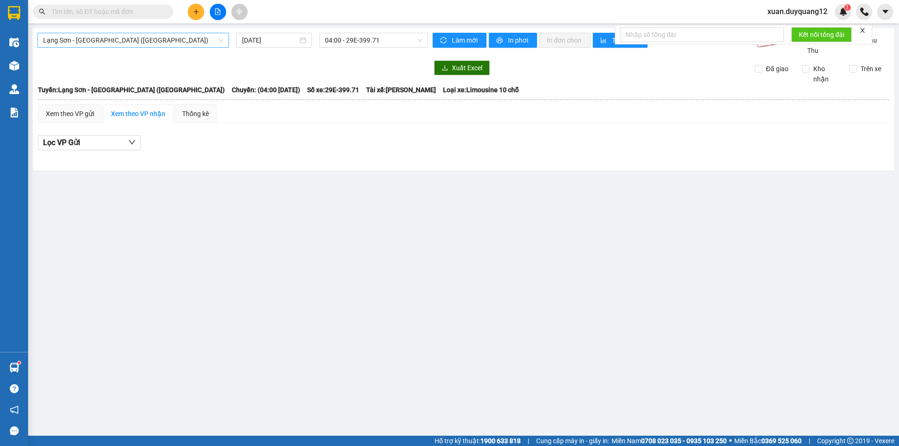
click at [129, 45] on span "Lạng Sơn - [GEOGRAPHIC_DATA] ([GEOGRAPHIC_DATA])" at bounding box center [133, 40] width 180 height 14
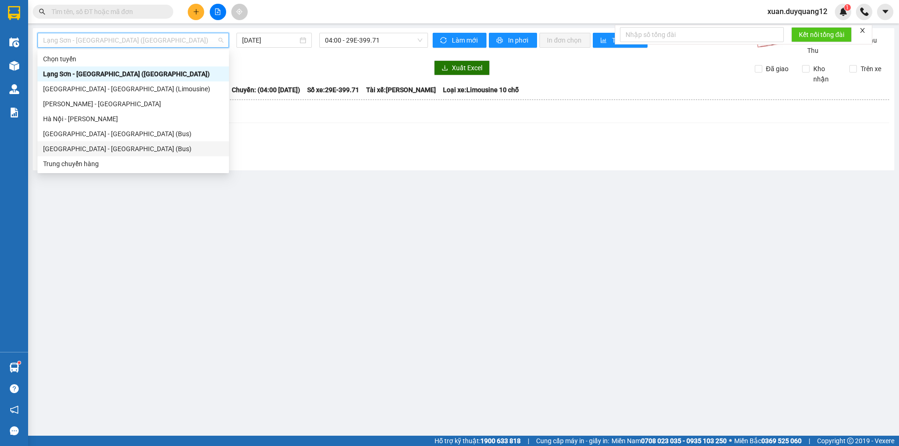
click at [130, 152] on div "[GEOGRAPHIC_DATA] - [GEOGRAPHIC_DATA] (Bus)" at bounding box center [133, 149] width 180 height 10
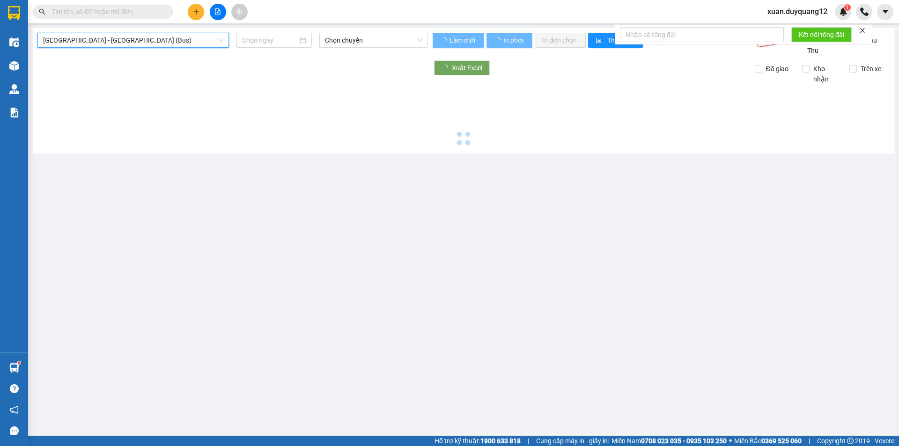
type input "[DATE]"
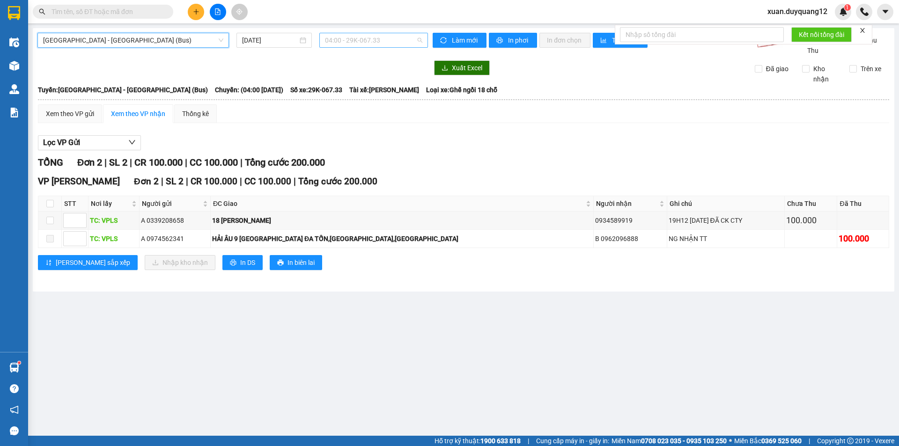
click at [362, 39] on span "04:00 - 29K-067.33" at bounding box center [373, 40] width 97 height 14
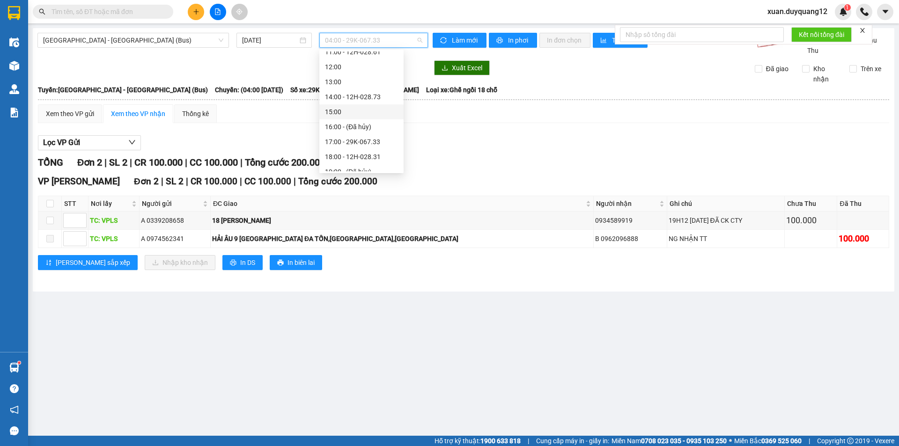
scroll to position [135, 0]
click at [360, 148] on div "18:00 - 12H-028.31" at bounding box center [361, 149] width 73 height 10
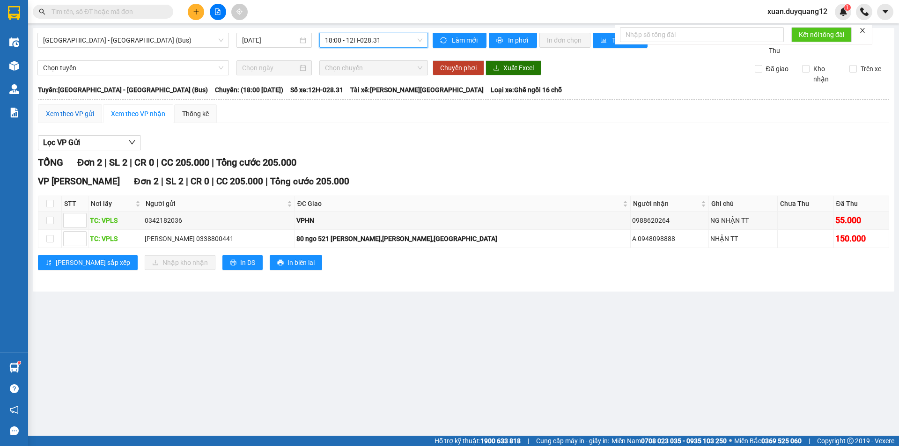
click at [70, 119] on div "Xem theo VP gửi" at bounding box center [70, 114] width 48 height 10
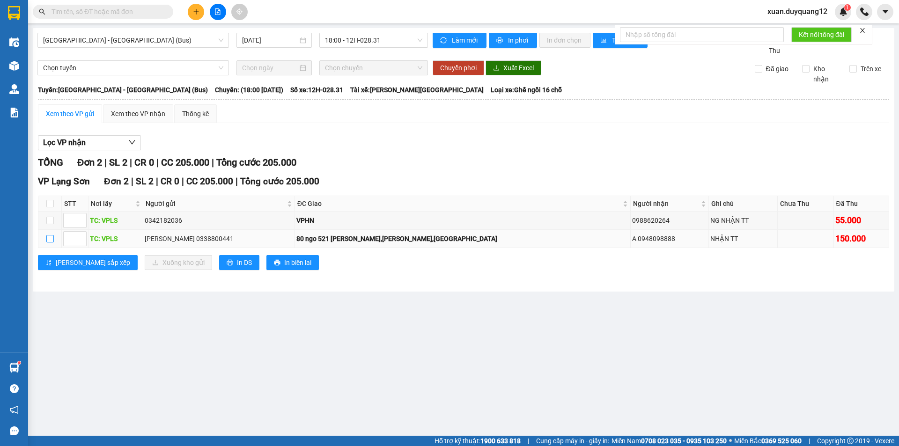
click at [51, 243] on input "checkbox" at bounding box center [49, 238] width 7 height 7
checkbox input "true"
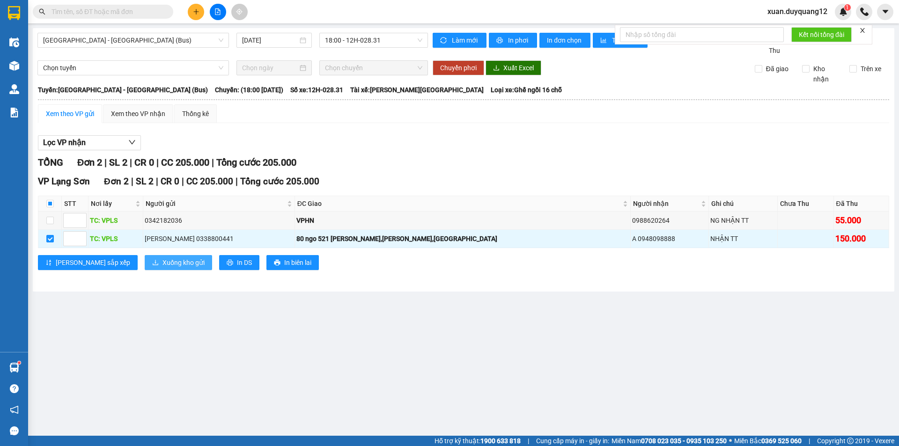
click at [163, 268] on span "Xuống kho gửi" at bounding box center [184, 263] width 42 height 10
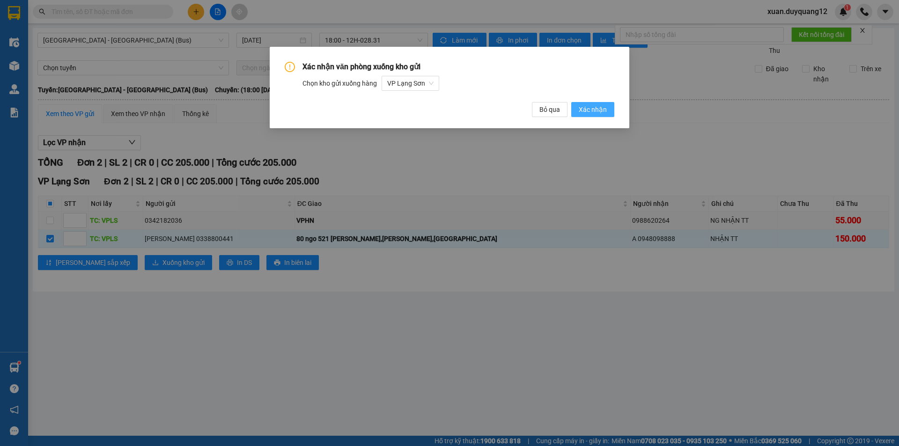
click at [597, 115] on div "Xác nhận văn phòng xuống kho gửi Chọn kho gửi xuống hàng VP Lạng Sơn Bỏ qua Xác…" at bounding box center [450, 87] width 360 height 81
click at [598, 109] on span "Xác nhận" at bounding box center [593, 109] width 28 height 10
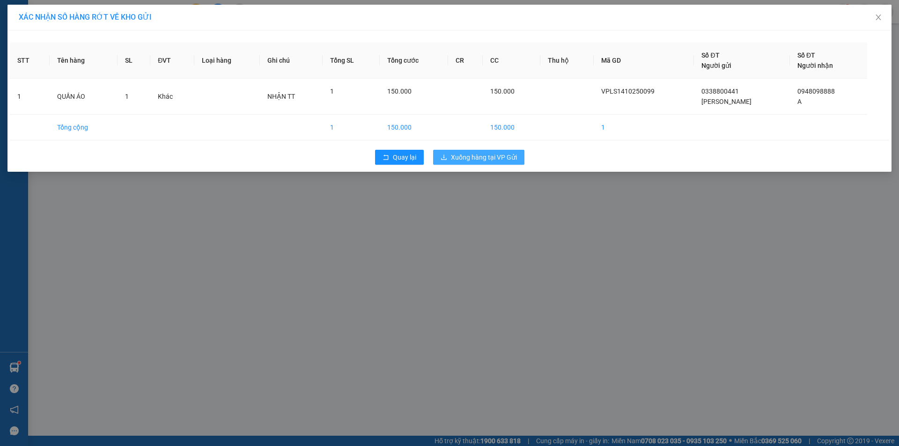
click at [496, 159] on span "Xuống hàng tại VP Gửi" at bounding box center [484, 157] width 66 height 10
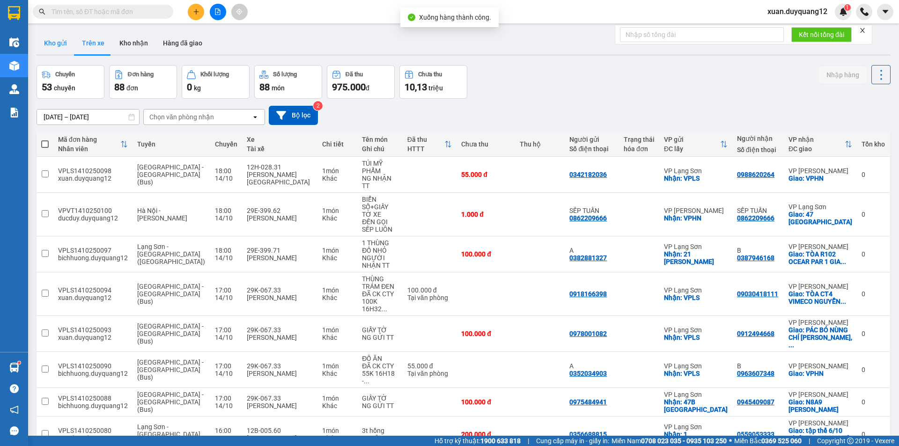
click at [68, 48] on button "Kho gửi" at bounding box center [56, 43] width 38 height 22
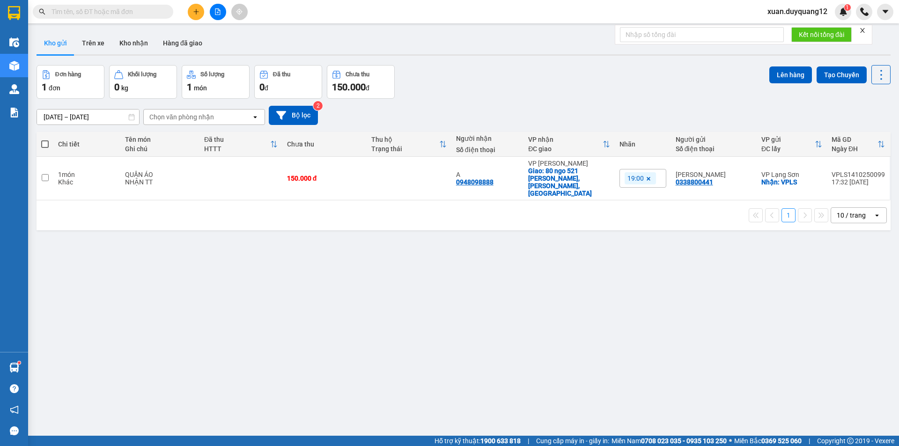
click at [133, 13] on input "text" at bounding box center [107, 12] width 111 height 10
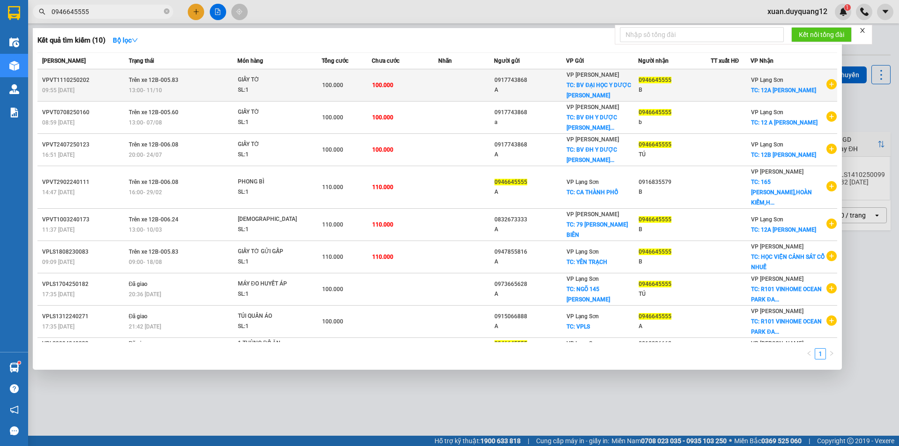
type input "0946645555"
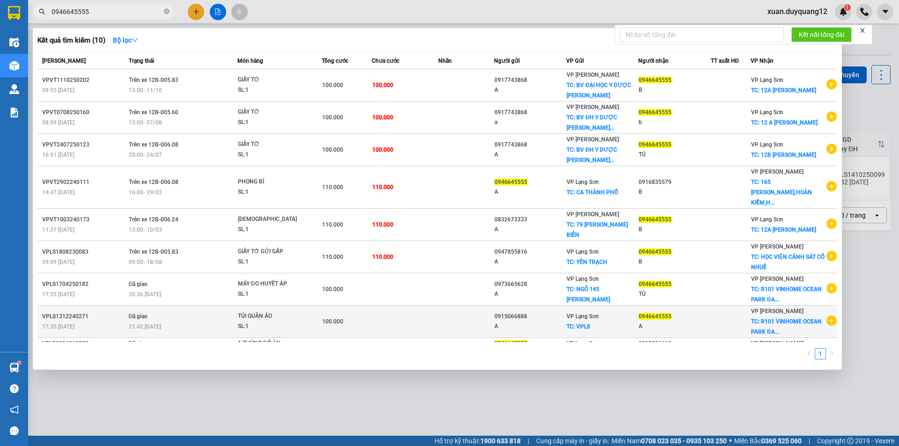
drag, startPoint x: 294, startPoint y: 94, endPoint x: 403, endPoint y: 306, distance: 238.2
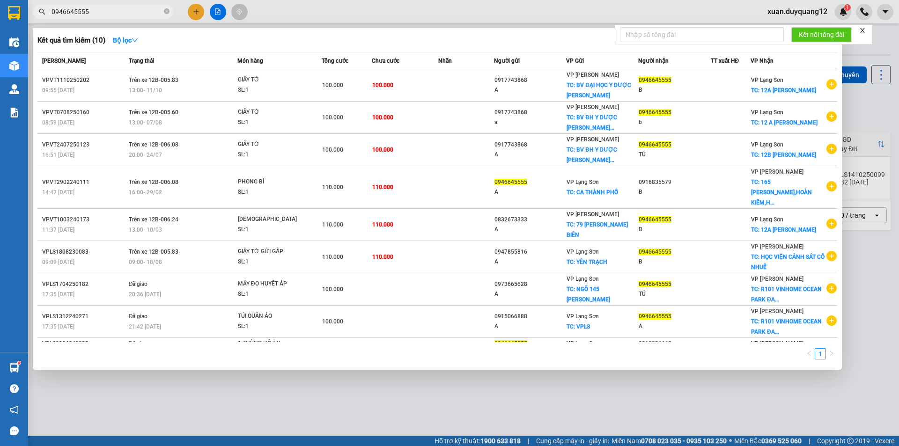
click at [542, 386] on div at bounding box center [449, 223] width 899 height 446
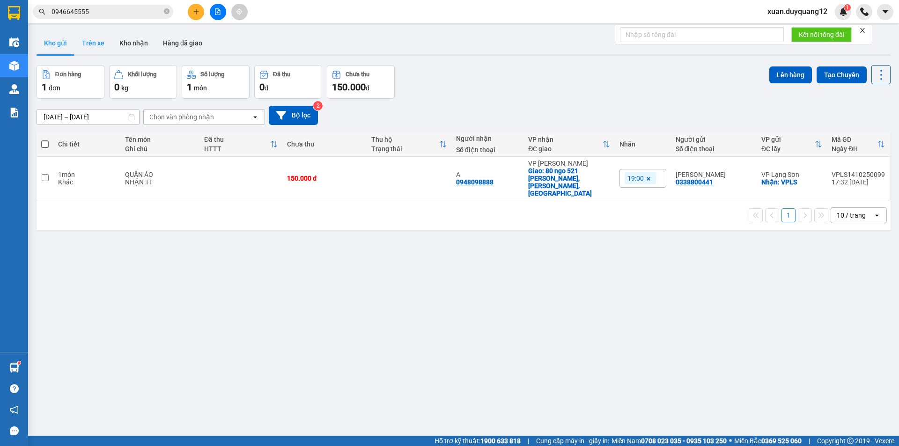
click at [92, 39] on button "Trên xe" at bounding box center [92, 43] width 37 height 22
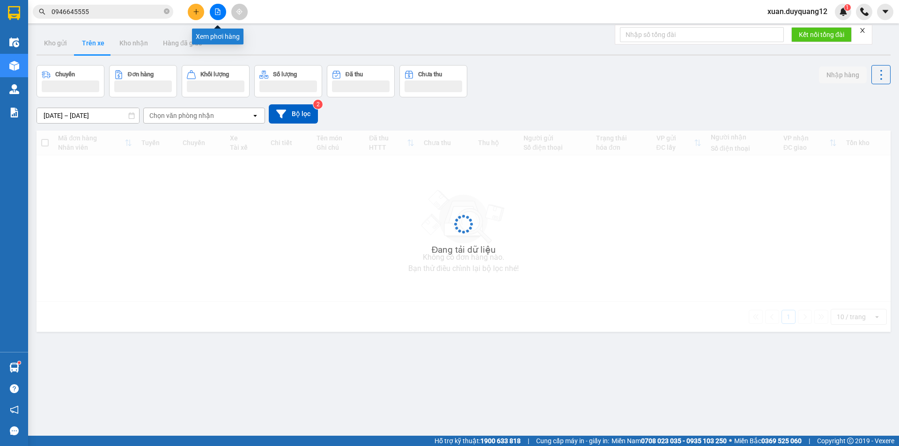
click at [217, 11] on icon "file-add" at bounding box center [218, 11] width 7 height 7
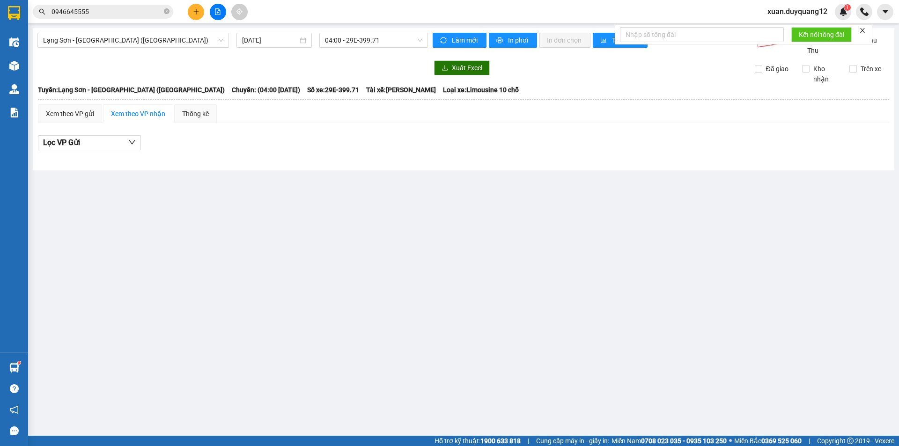
click at [109, 48] on div "[GEOGRAPHIC_DATA] - [GEOGRAPHIC_DATA] (Limousine) [DATE] 04:00 - 29E-399.71" at bounding box center [232, 44] width 391 height 23
click at [117, 42] on span "Lạng Sơn - [GEOGRAPHIC_DATA] ([GEOGRAPHIC_DATA])" at bounding box center [133, 40] width 180 height 14
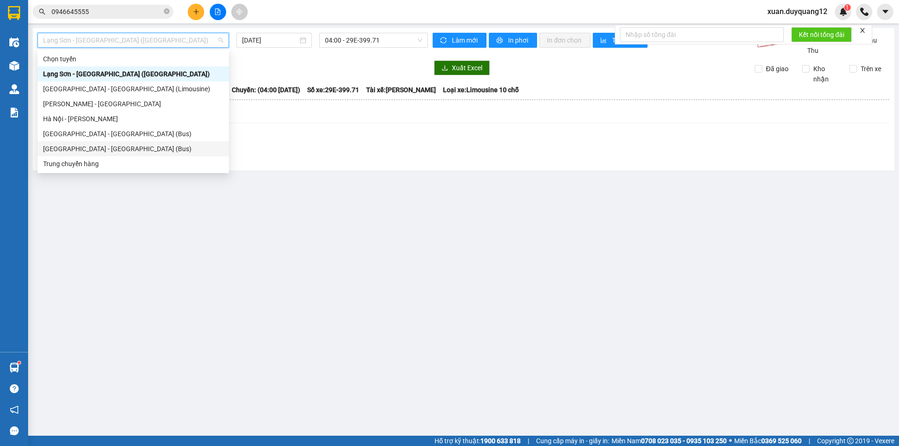
click at [129, 149] on div "[GEOGRAPHIC_DATA] - [GEOGRAPHIC_DATA] (Bus)" at bounding box center [133, 149] width 180 height 10
type input "[DATE]"
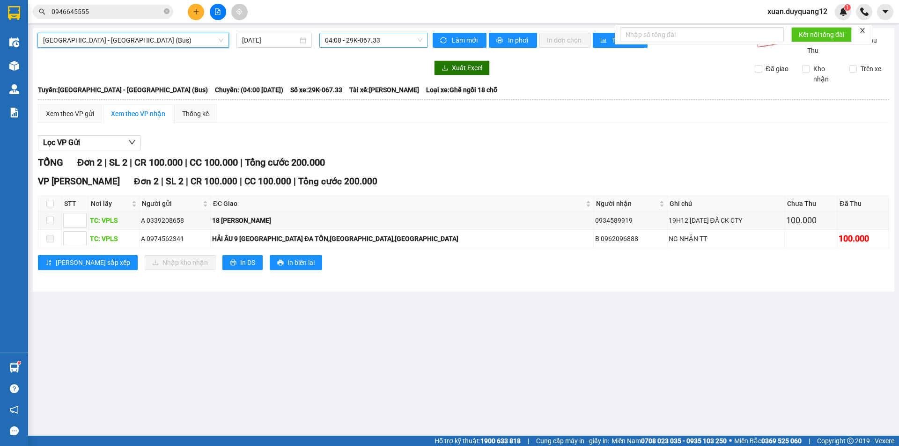
click at [379, 41] on span "04:00 - 29K-067.33" at bounding box center [373, 40] width 97 height 14
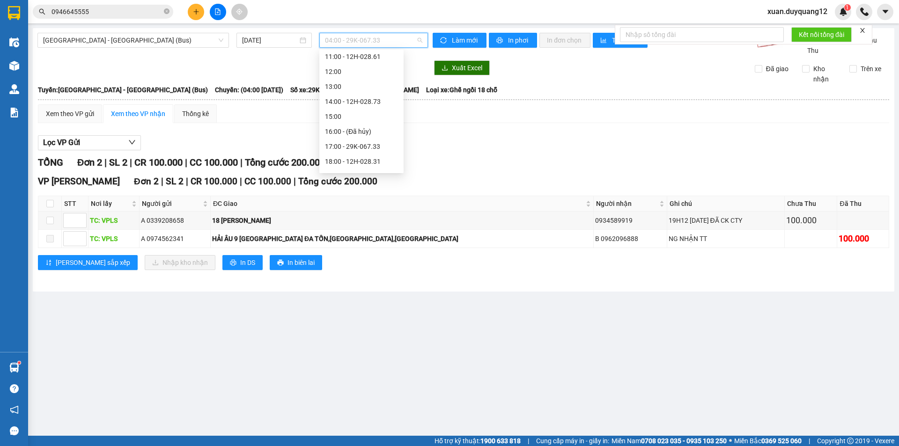
scroll to position [135, 0]
click at [373, 149] on div "18:00 - 12H-028.31" at bounding box center [361, 149] width 73 height 10
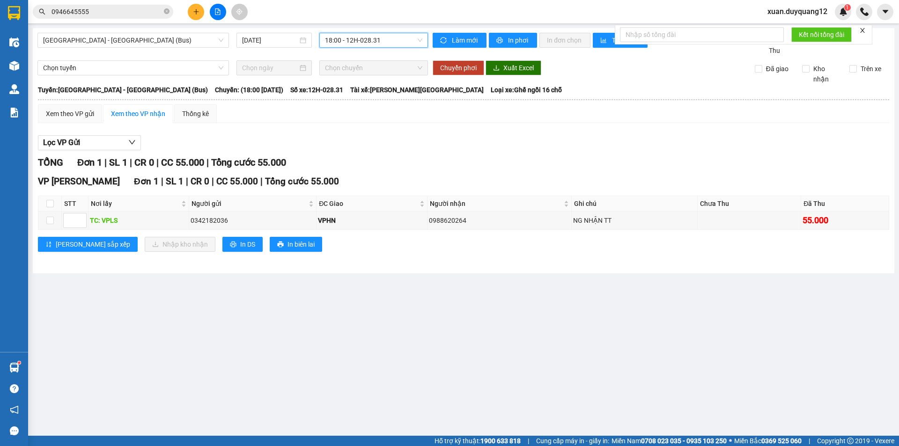
click at [353, 42] on span "18:00 - 12H-028.31" at bounding box center [373, 40] width 97 height 14
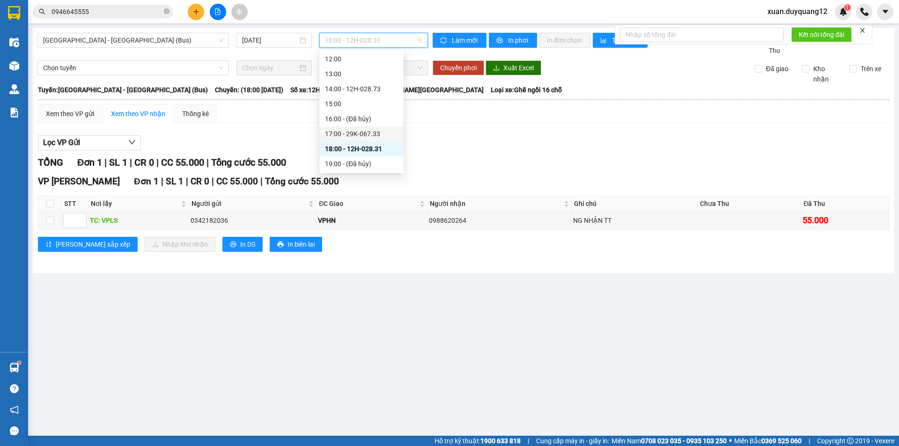
click at [355, 135] on div "17:00 - 29K-067.33" at bounding box center [361, 134] width 73 height 10
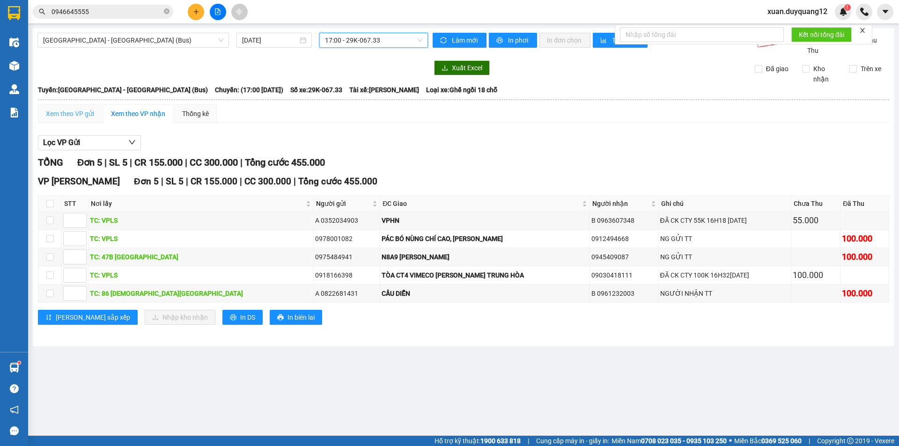
click at [79, 118] on div "Xem theo VP gửi" at bounding box center [70, 113] width 64 height 19
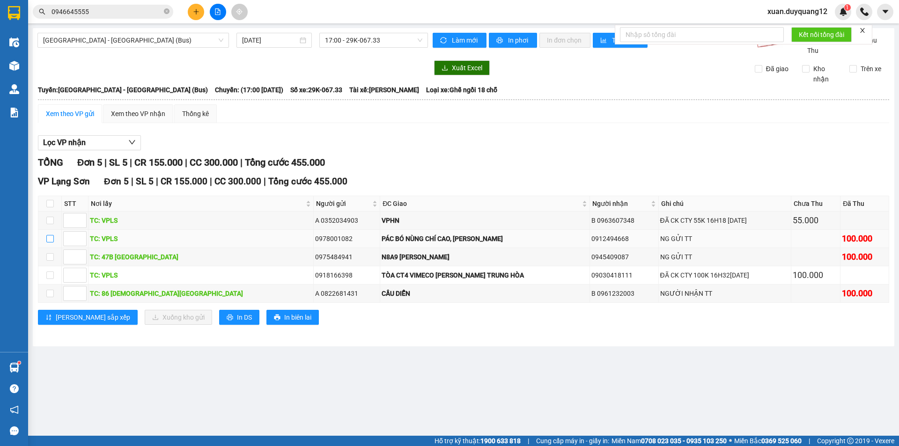
click at [46, 243] on input "checkbox" at bounding box center [49, 238] width 7 height 7
checkbox input "true"
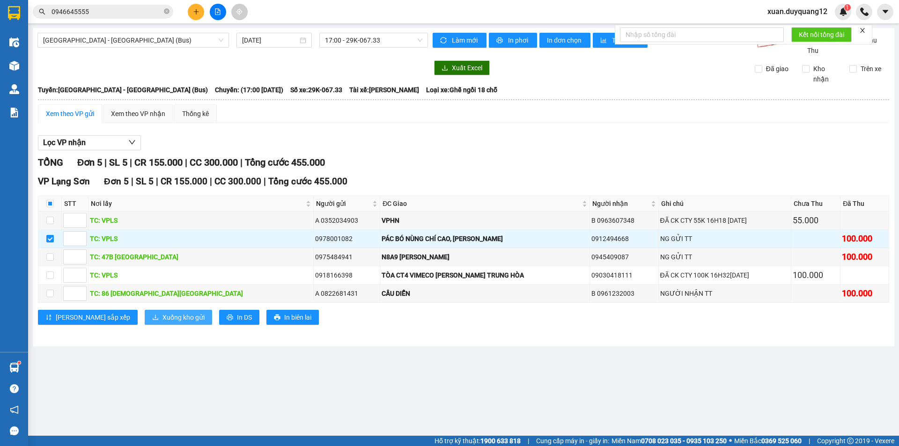
click at [152, 322] on span "download" at bounding box center [155, 317] width 7 height 7
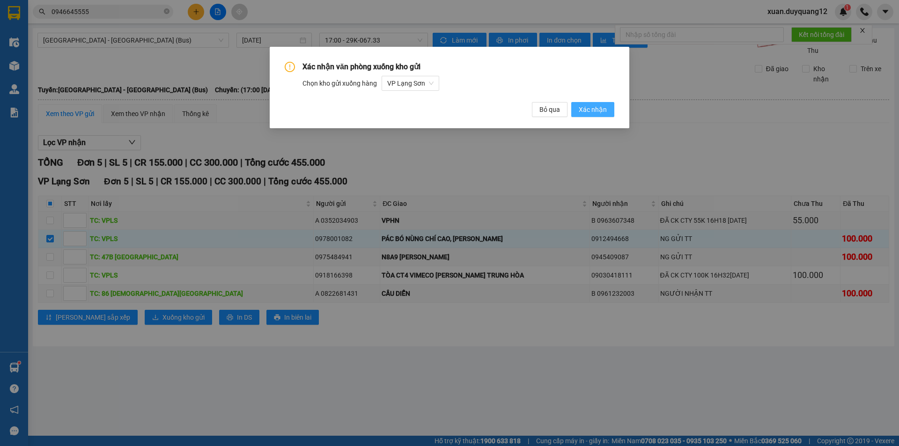
click at [586, 109] on span "Xác nhận" at bounding box center [593, 109] width 28 height 10
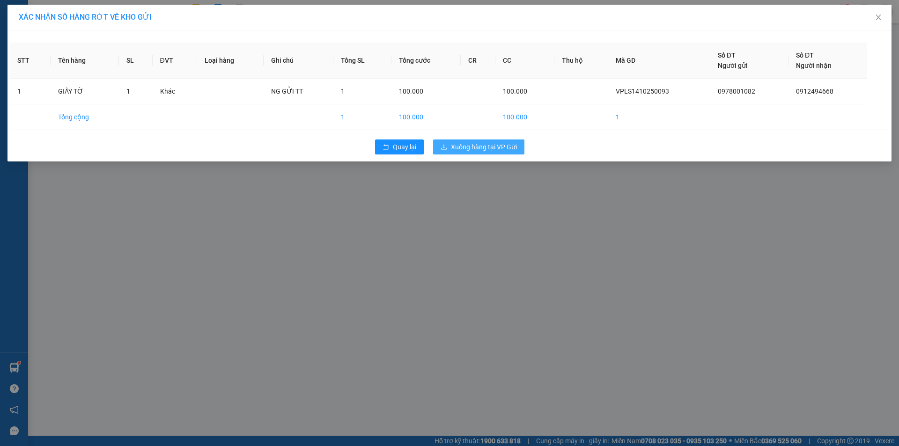
click at [498, 151] on span "Xuống hàng tại VP Gửi" at bounding box center [484, 147] width 66 height 10
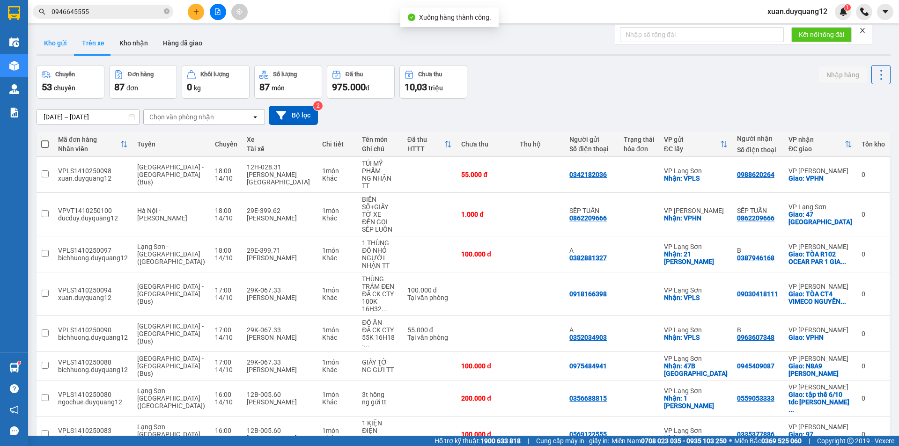
click at [60, 48] on button "Kho gửi" at bounding box center [56, 43] width 38 height 22
